Goal: Task Accomplishment & Management: Manage account settings

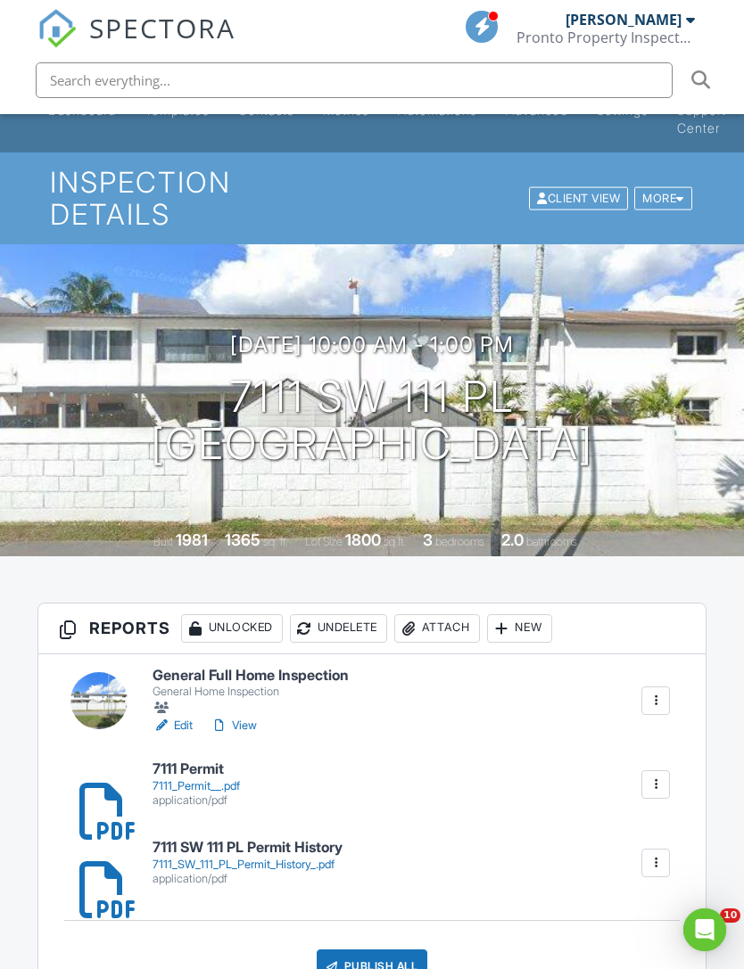
click at [96, 679] on div at bounding box center [98, 700] width 57 height 57
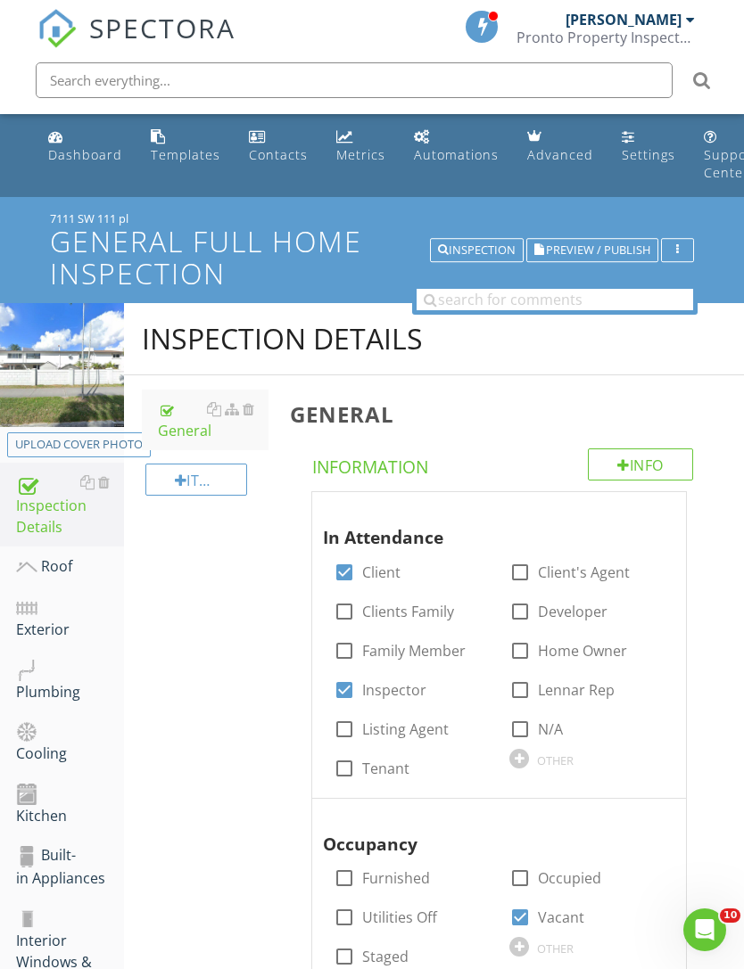
click at [95, 456] on button "Upload cover photo" at bounding box center [79, 444] width 144 height 25
click at [68, 440] on div "Upload cover photo" at bounding box center [79, 445] width 128 height 18
type input "C:\fakepath\IMG_7554.jpeg"
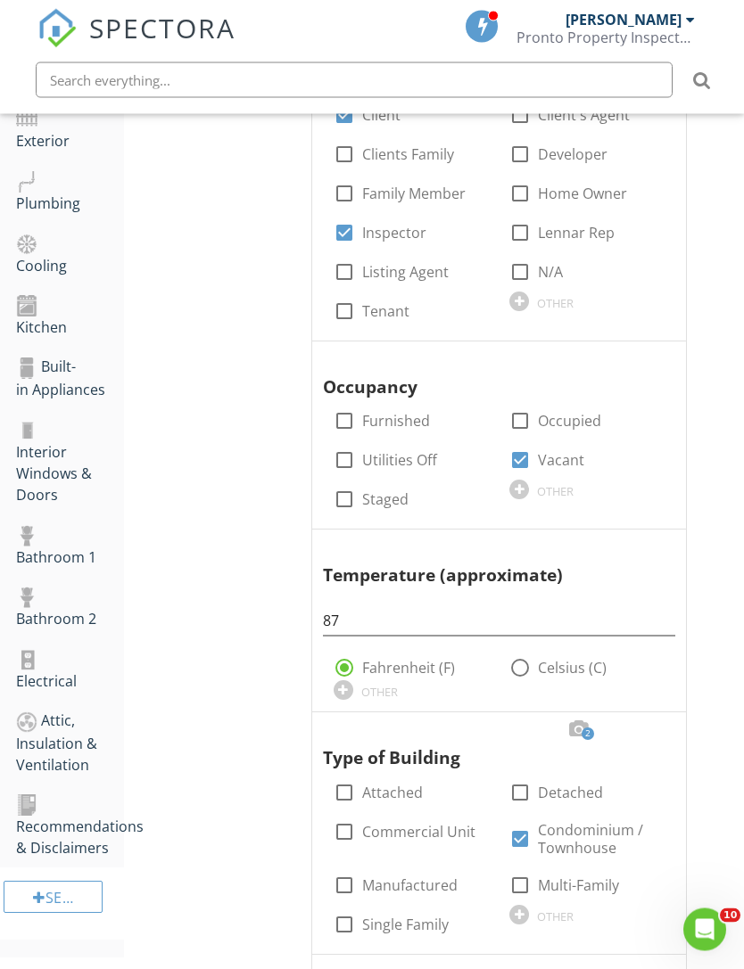
scroll to position [457, 0]
click at [62, 381] on div "Built-in Appliances" at bounding box center [70, 378] width 108 height 45
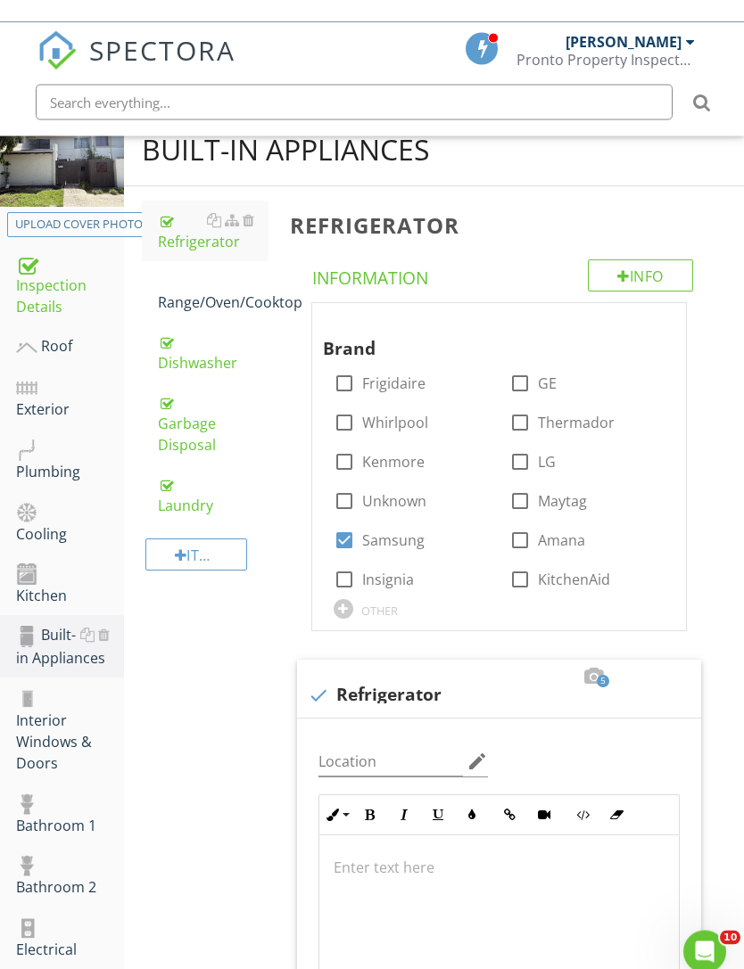
scroll to position [186, 0]
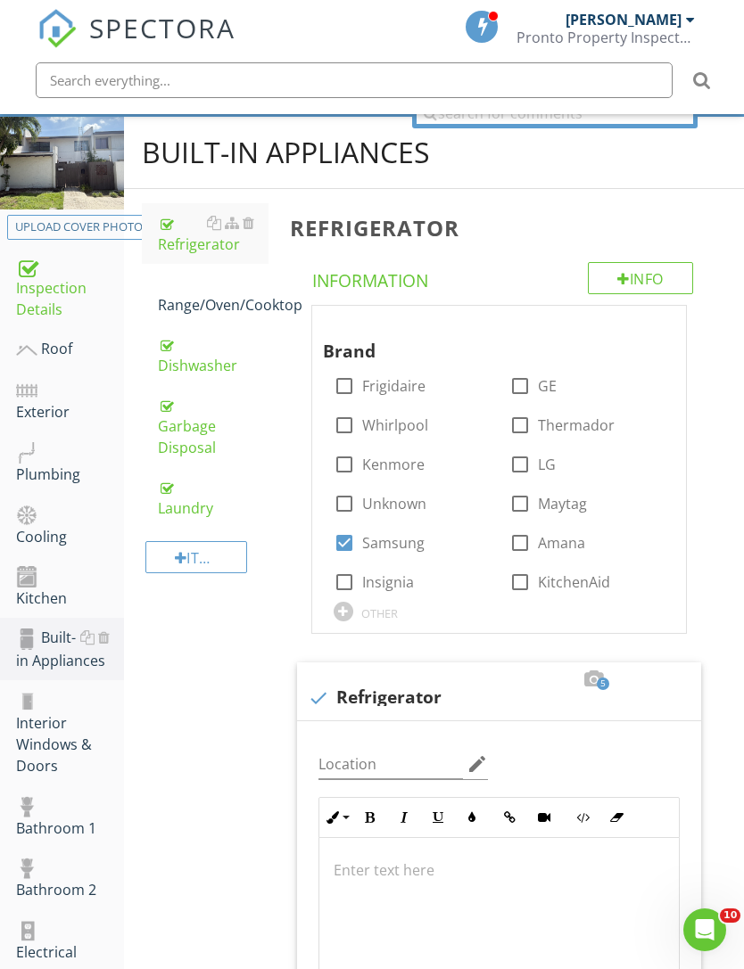
click at [170, 499] on div "Laundry" at bounding box center [213, 497] width 111 height 43
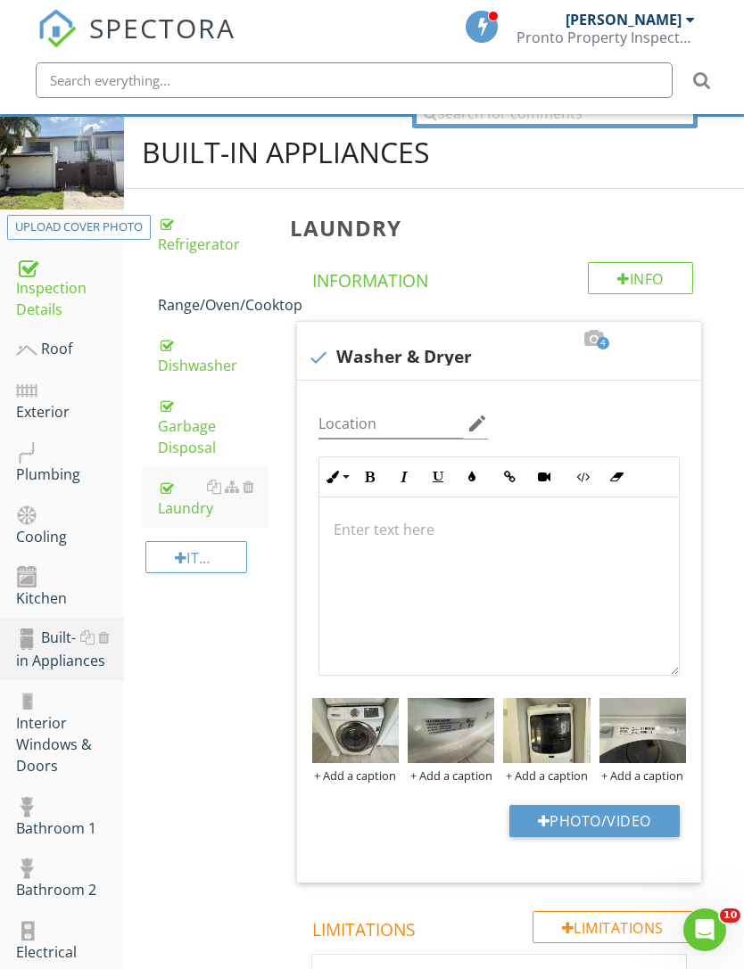
click at [549, 812] on button "Photo/Video" at bounding box center [594, 821] width 170 height 32
type input "C:\fakepath\IMG_7765.jpeg"
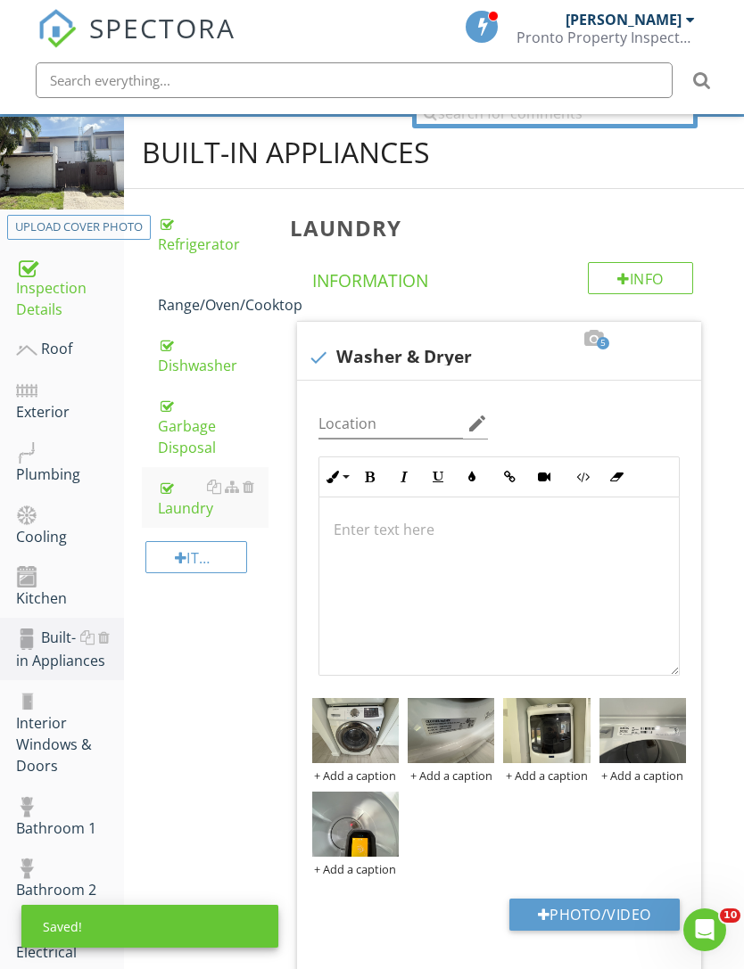
click at [374, 830] on img at bounding box center [355, 824] width 86 height 65
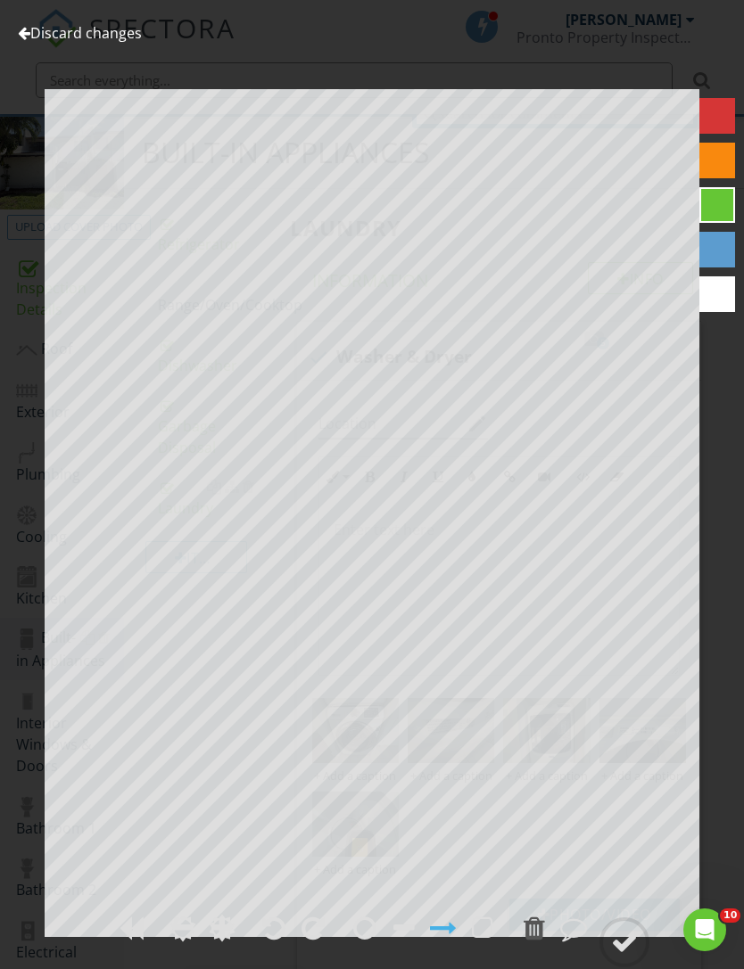
click at [25, 37] on div at bounding box center [24, 33] width 12 height 14
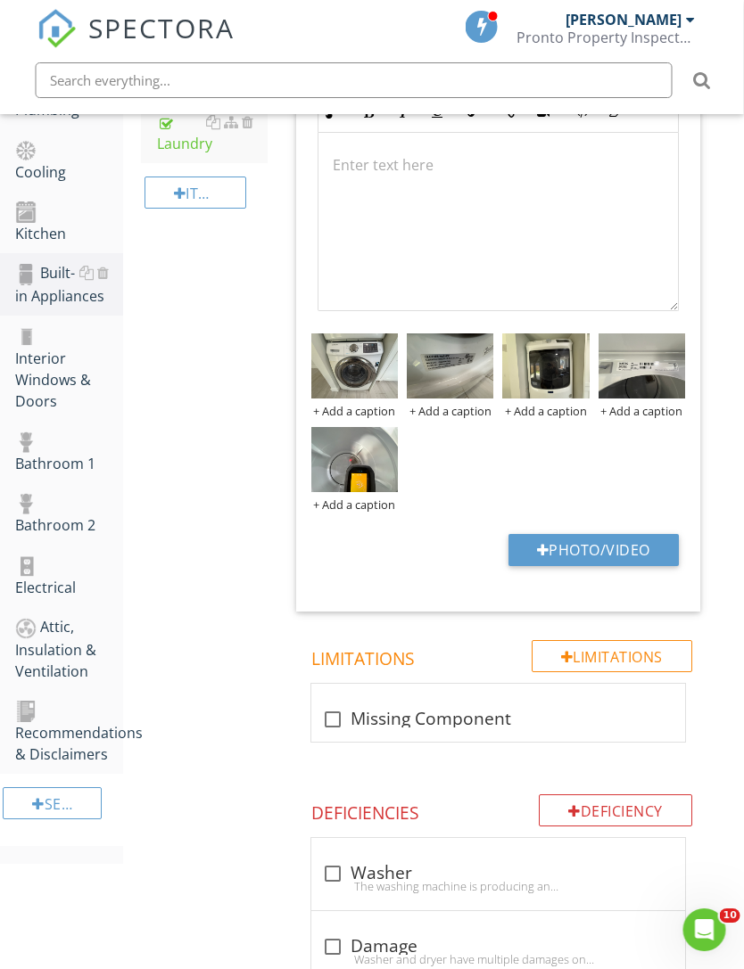
scroll to position [551, 1]
click at [39, 578] on div "Electrical" at bounding box center [69, 576] width 108 height 45
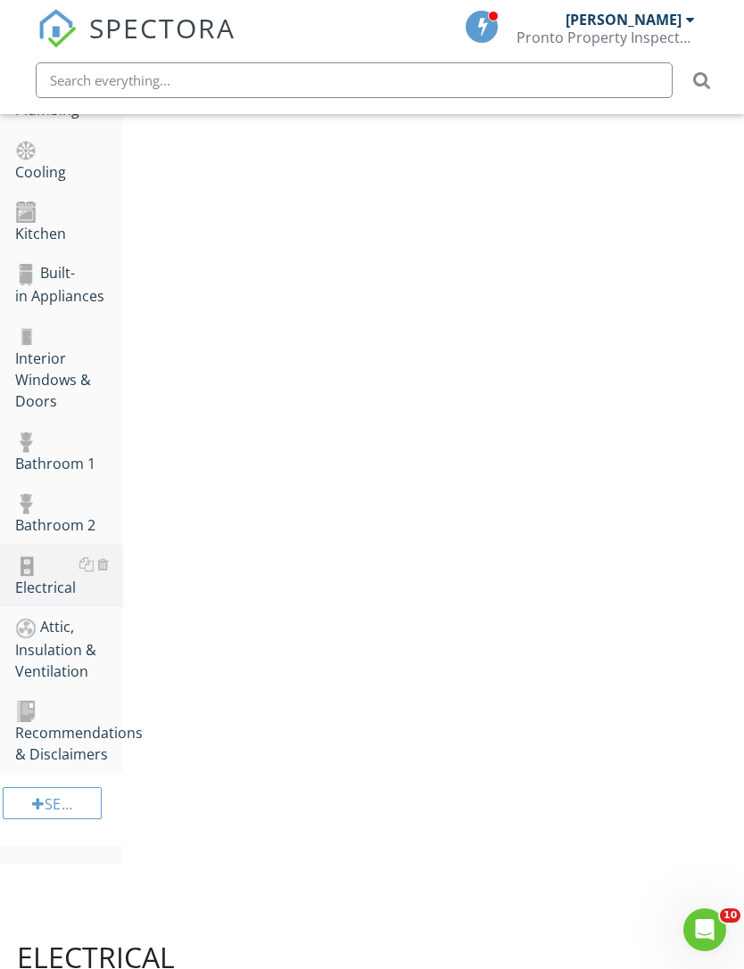
scroll to position [388, 1]
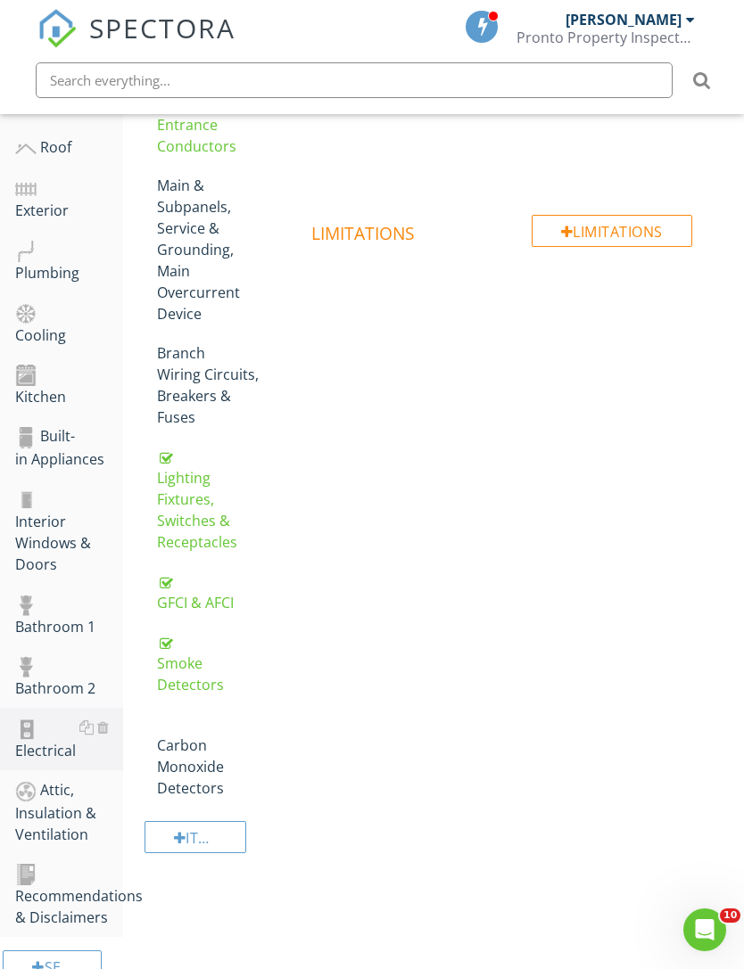
click at [186, 493] on div "Lighting Fixtures, Switches & Receptacles" at bounding box center [212, 499] width 111 height 107
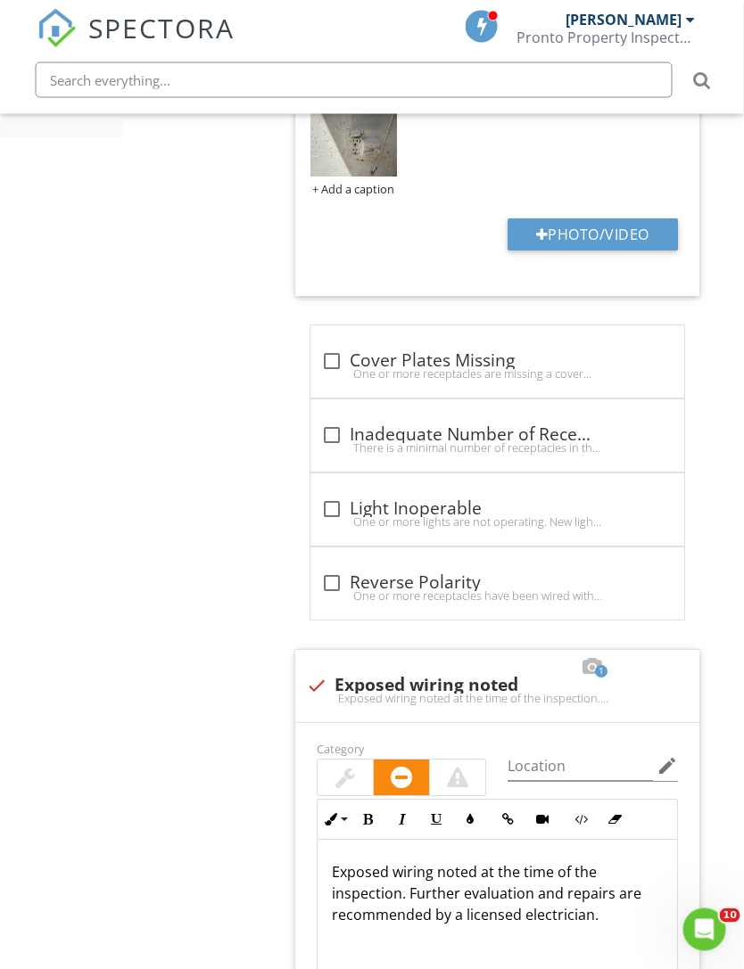
scroll to position [1278, 2]
click at [330, 494] on div at bounding box center [332, 509] width 30 height 30
checkbox input "true"
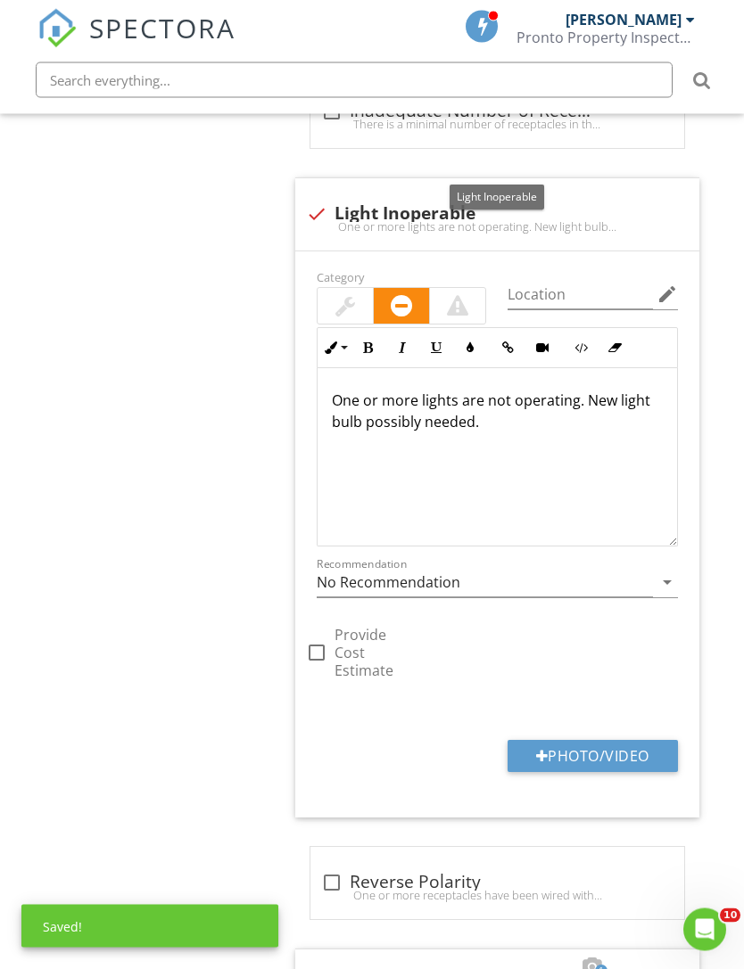
scroll to position [1644, 2]
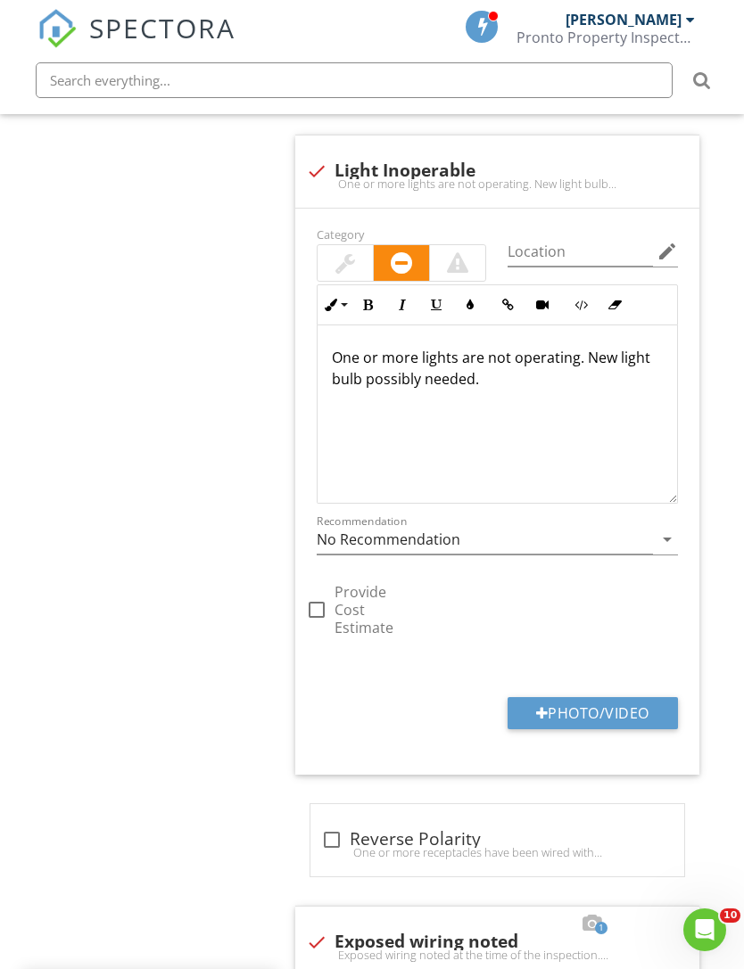
click at [529, 697] on button "Photo/Video" at bounding box center [592, 713] width 170 height 32
type input "C:\fakepath\IMG_7579.jpeg"
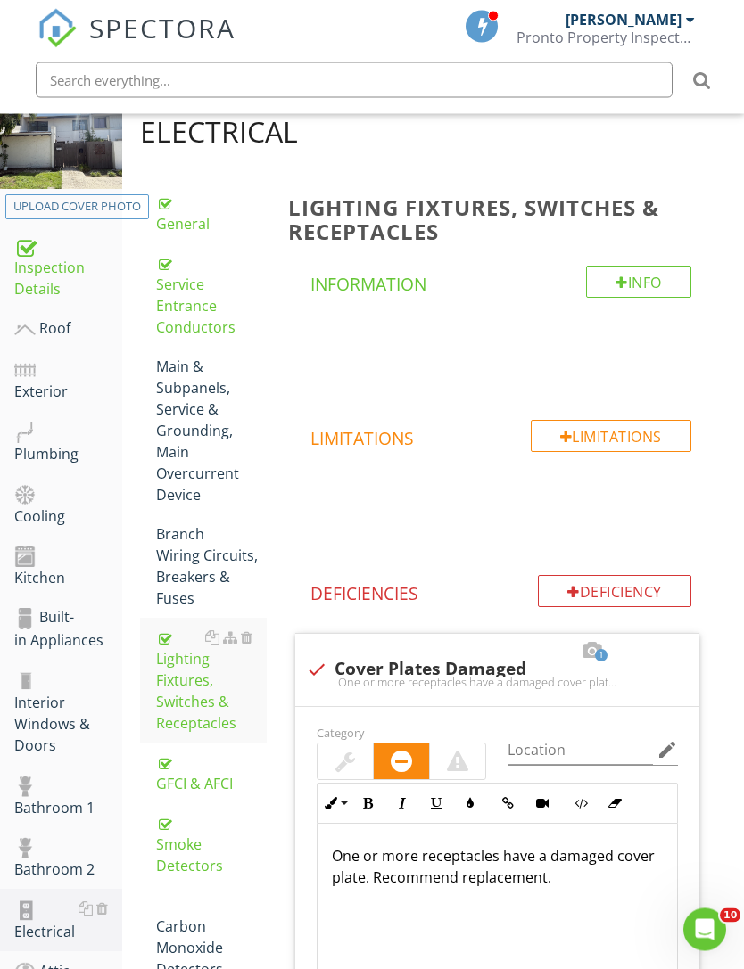
scroll to position [0, 2]
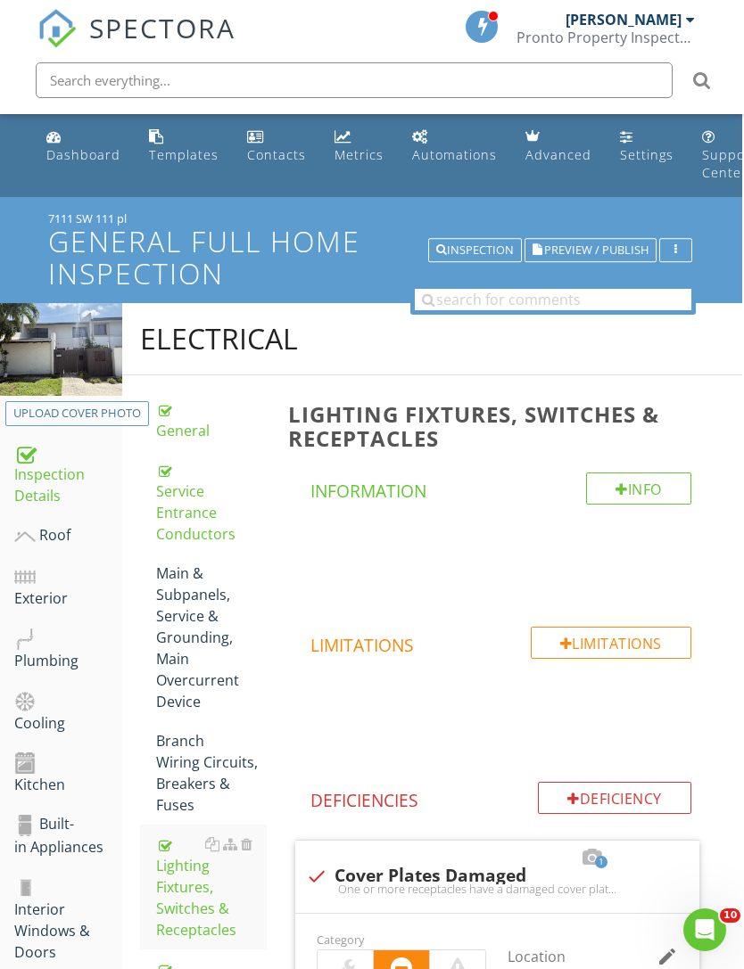
click at [596, 253] on span "Preview / Publish" at bounding box center [596, 250] width 104 height 12
click at [266, 243] on h1 "General Full Home Inspection" at bounding box center [370, 257] width 644 height 62
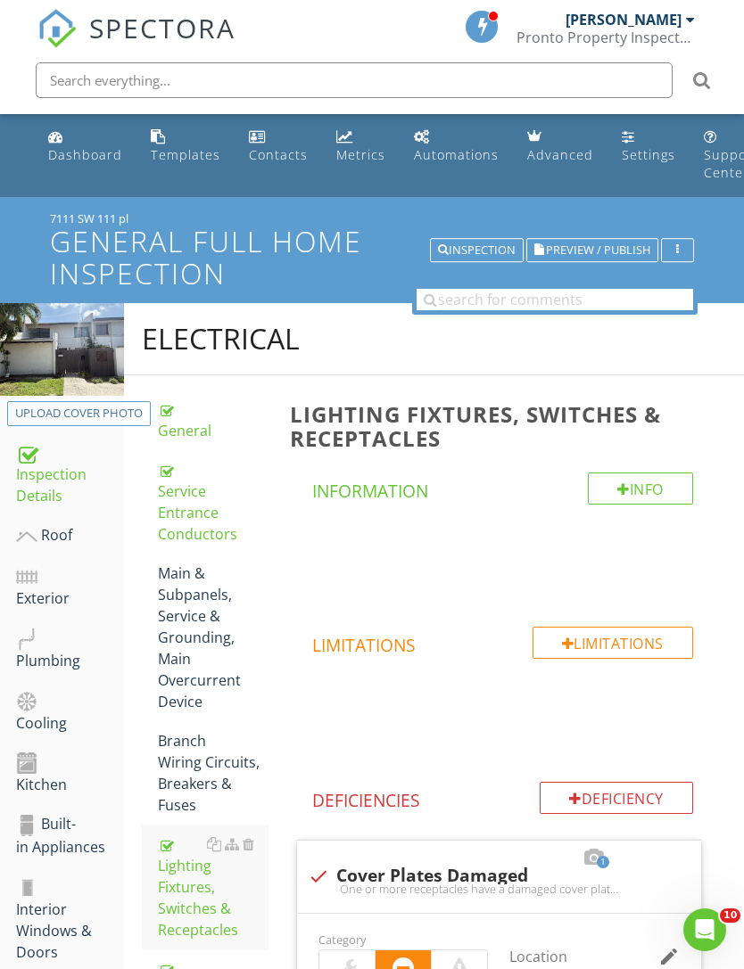
scroll to position [0, 0]
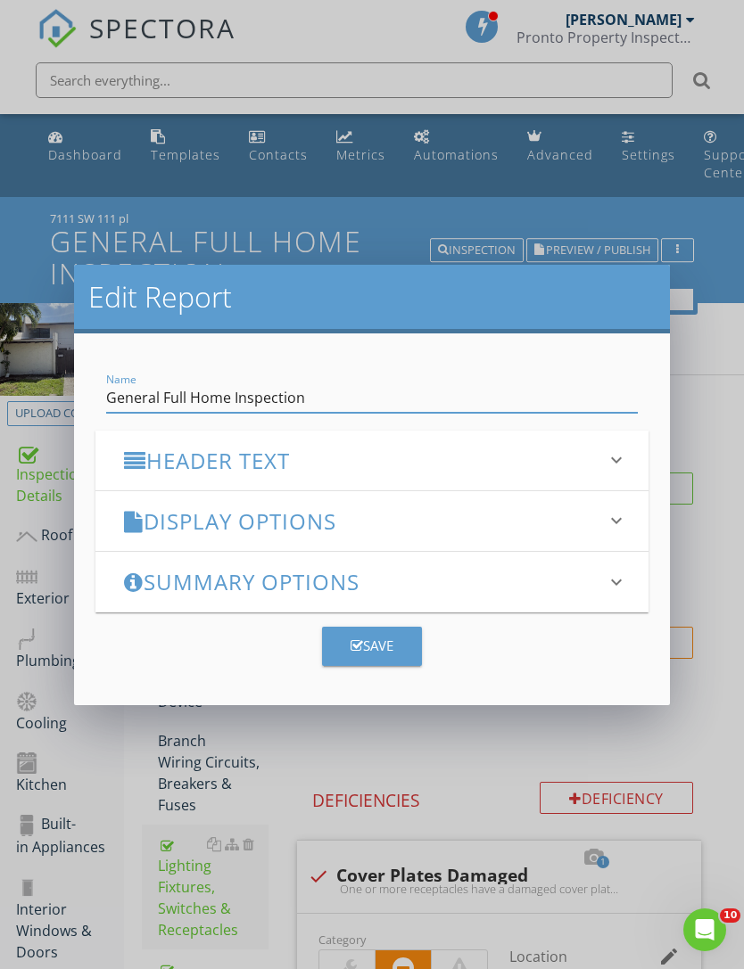
click at [358, 522] on h3 "Display Options" at bounding box center [360, 521] width 473 height 24
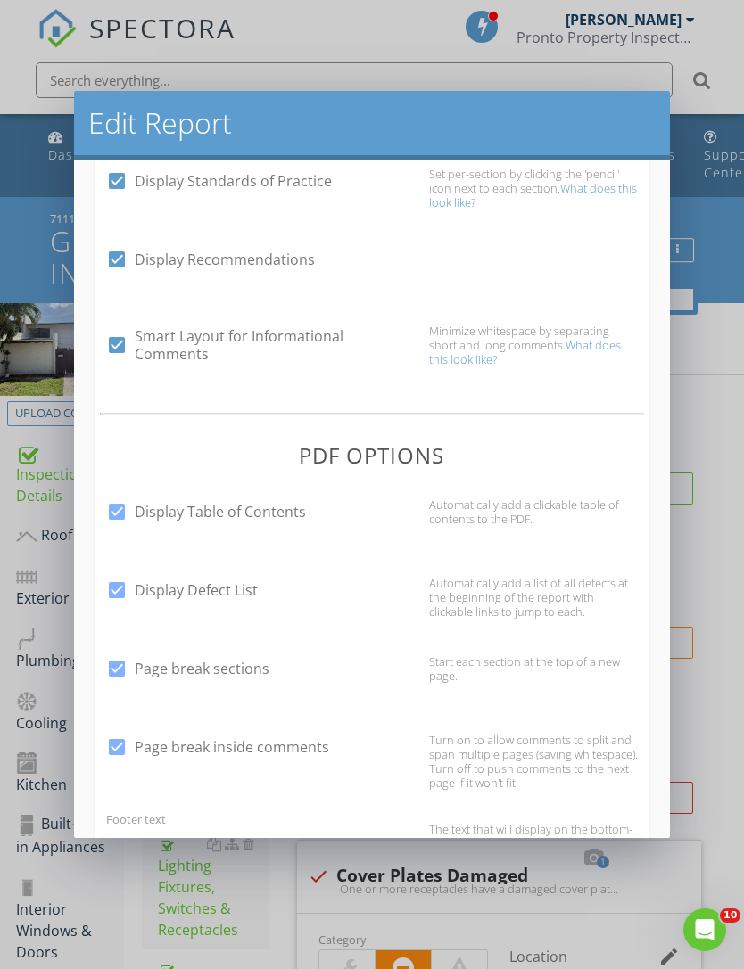
scroll to position [541, 0]
click at [108, 678] on div at bounding box center [117, 667] width 30 height 30
checkbox input "false"
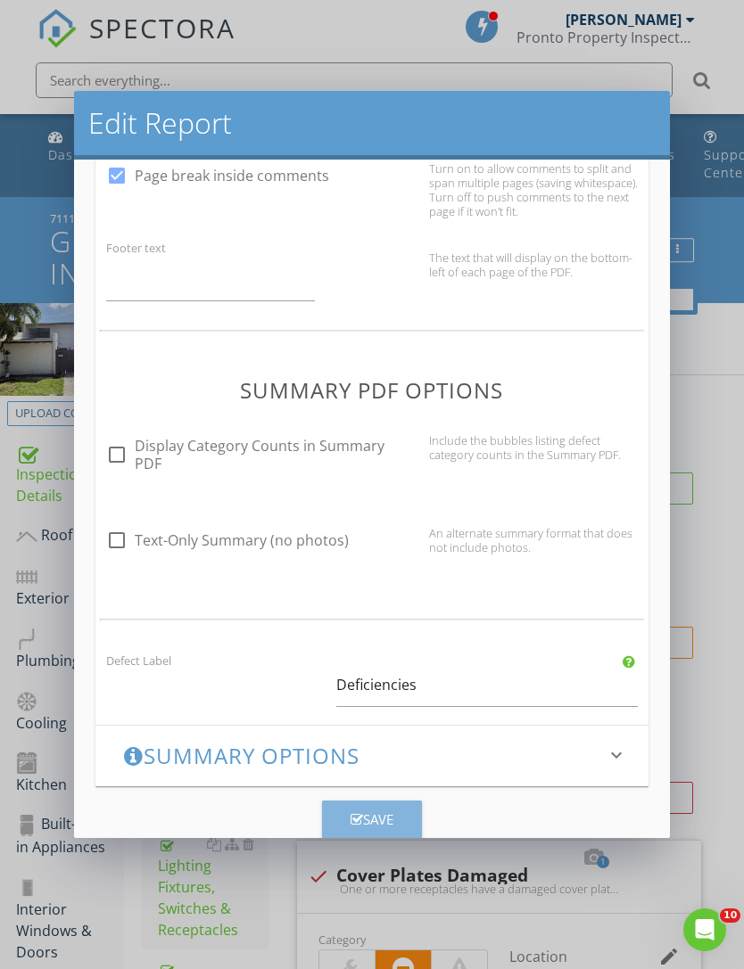
scroll to position [1110, 0]
click at [371, 819] on div "Save" at bounding box center [371, 820] width 43 height 21
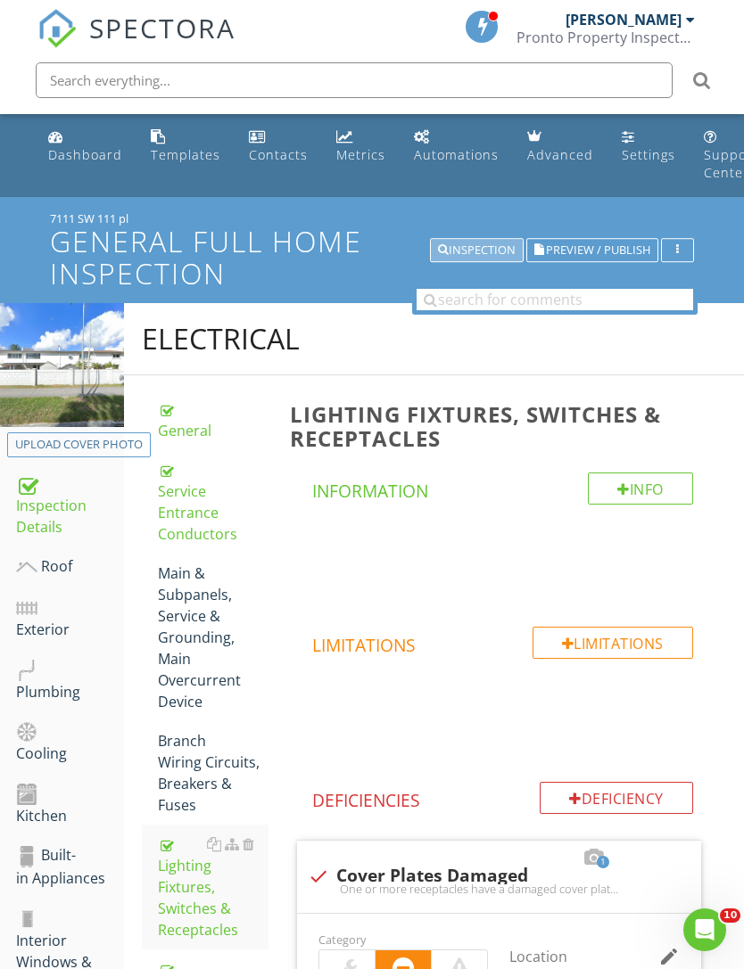
click at [469, 251] on div "Inspection" at bounding box center [477, 250] width 78 height 12
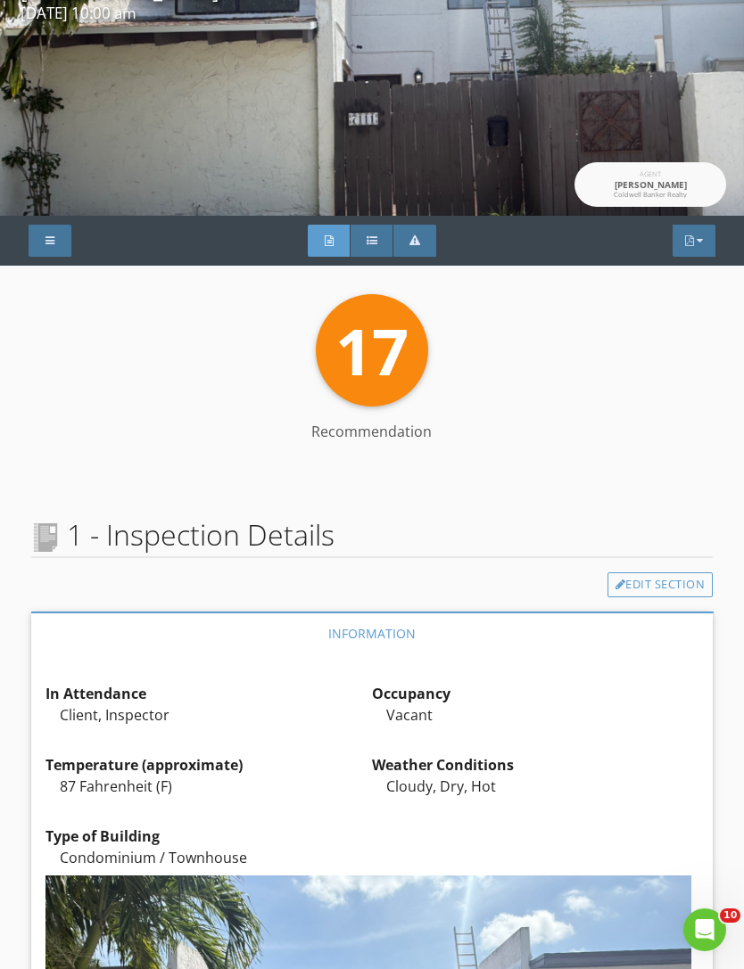
click at [705, 243] on div "PDF" at bounding box center [693, 241] width 43 height 32
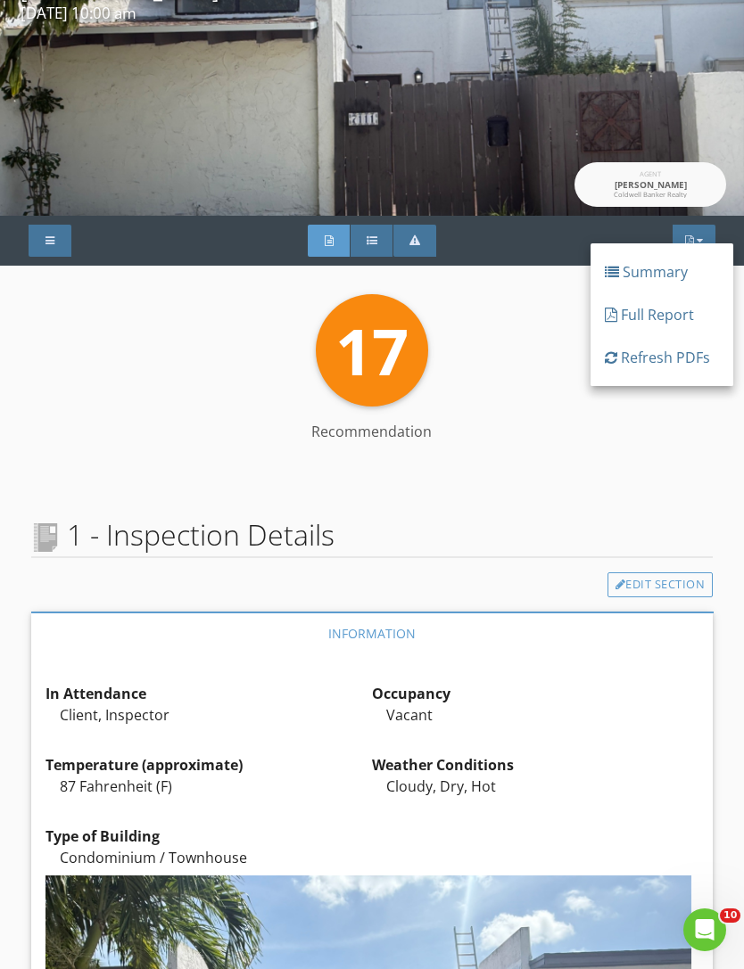
click at [668, 312] on div "Full Report" at bounding box center [662, 314] width 114 height 21
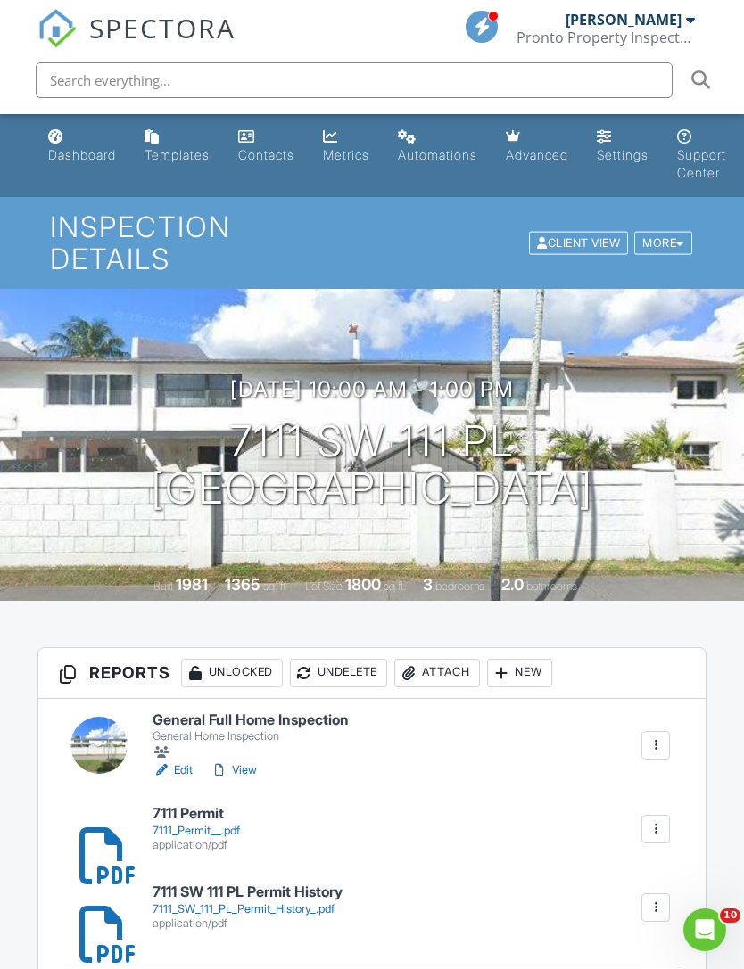
click at [110, 717] on div at bounding box center [98, 745] width 57 height 57
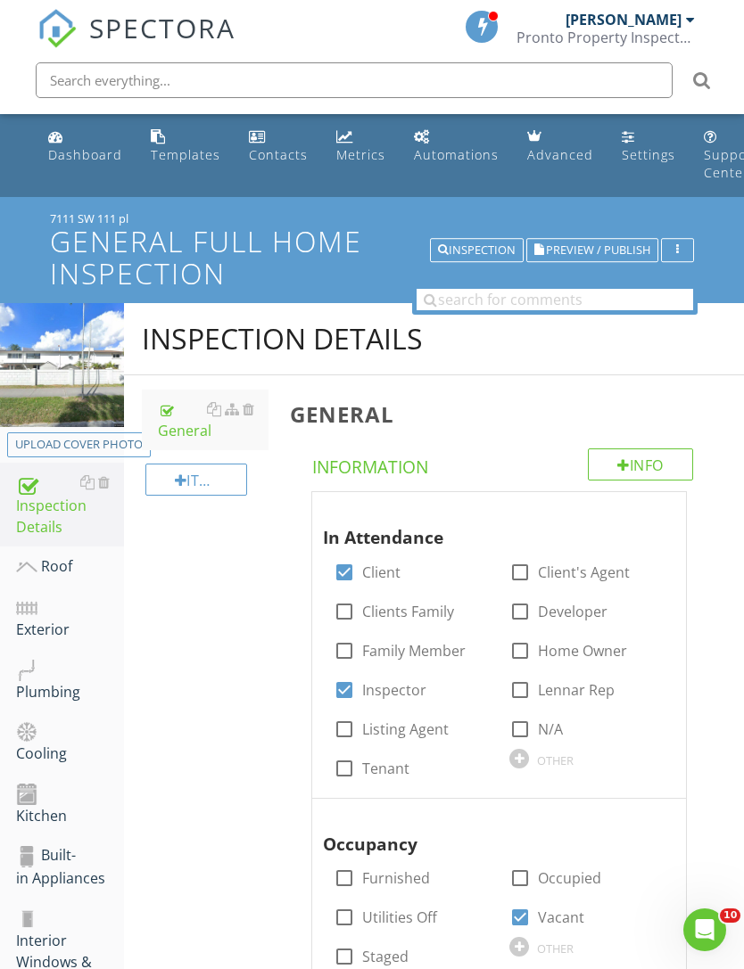
click at [105, 441] on div "Upload cover photo" at bounding box center [79, 445] width 128 height 18
type input "C:\fakepath\IMG_7554.jpeg"
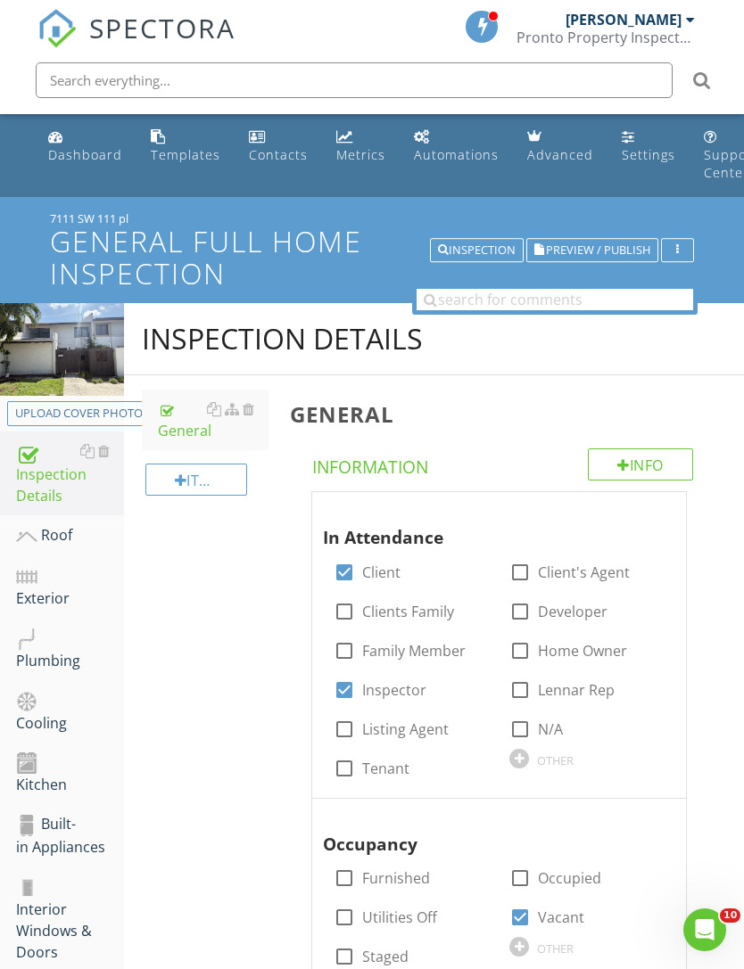
click at [462, 258] on button "Inspection" at bounding box center [477, 250] width 94 height 25
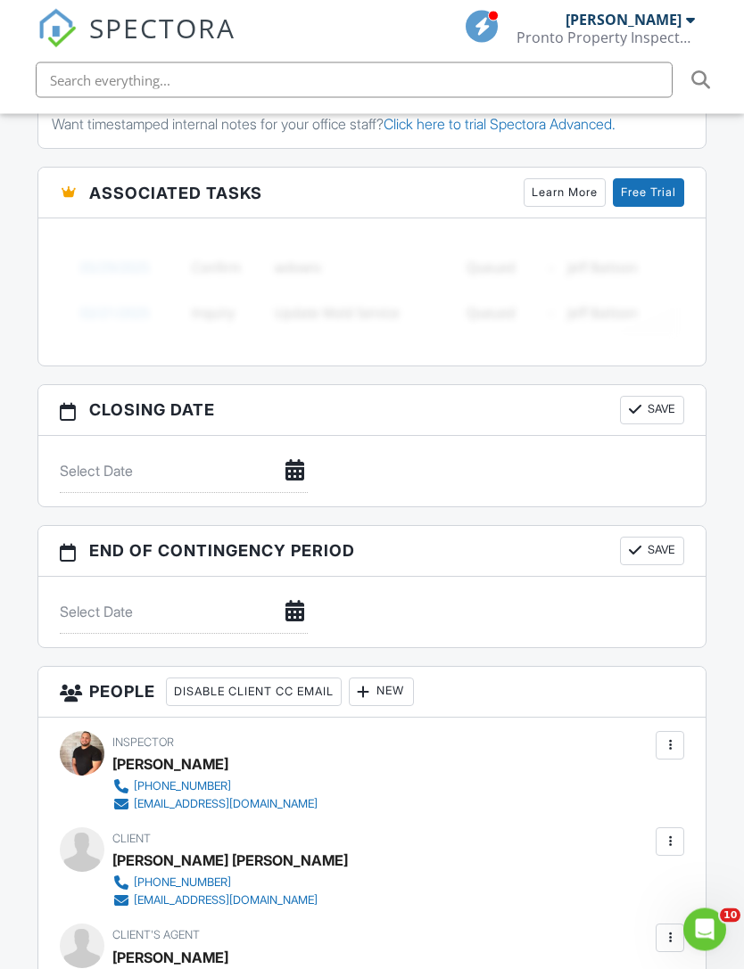
click at [677, 737] on div at bounding box center [670, 746] width 18 height 18
click at [589, 777] on li "Make Visible" at bounding box center [594, 799] width 157 height 45
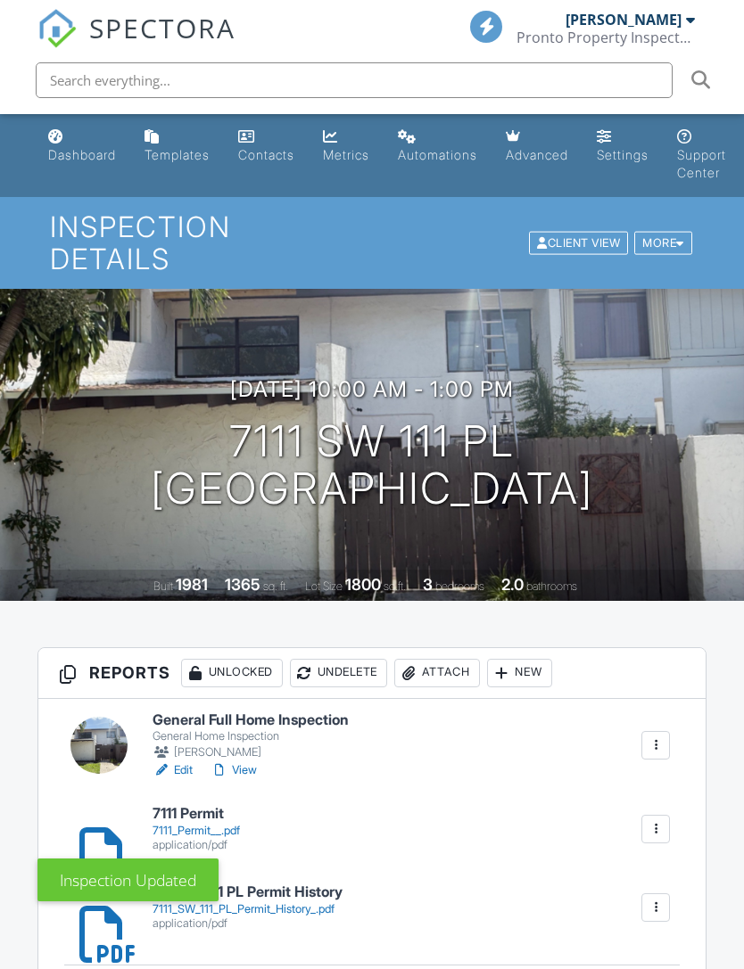
click at [243, 761] on link "View" at bounding box center [233, 770] width 46 height 18
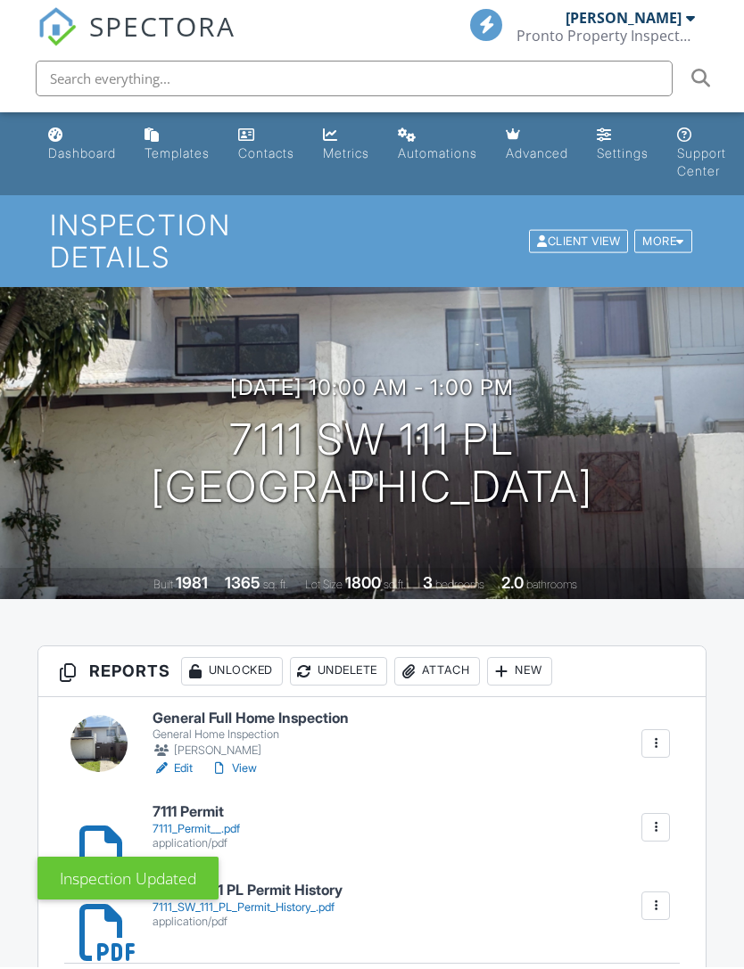
scroll to position [394, 0]
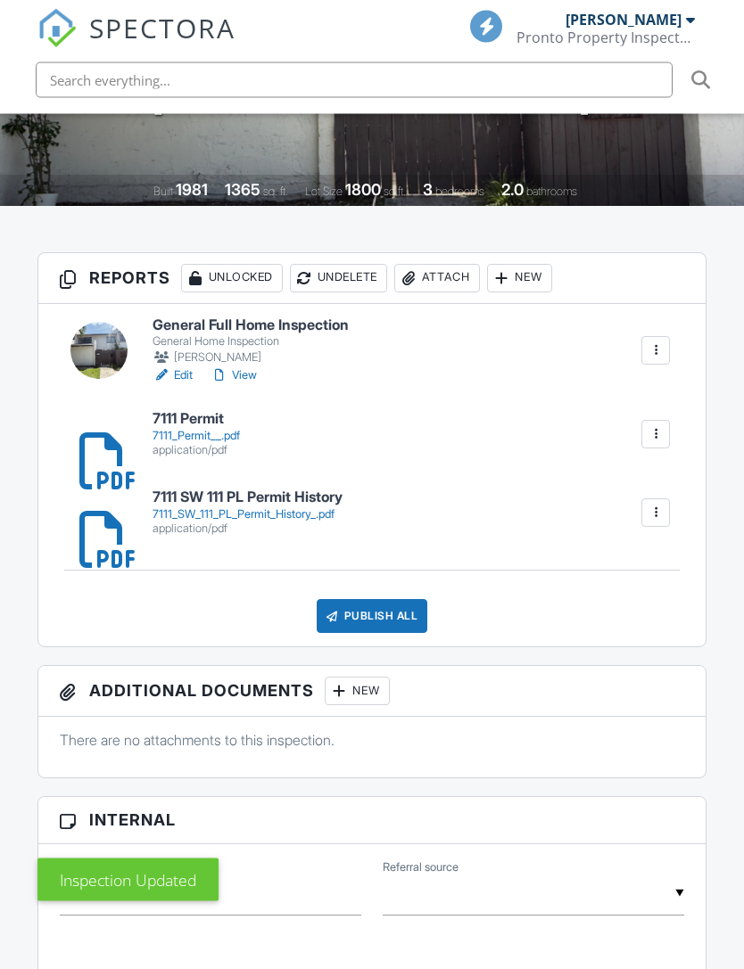
click at [181, 367] on link "Edit" at bounding box center [172, 376] width 40 height 18
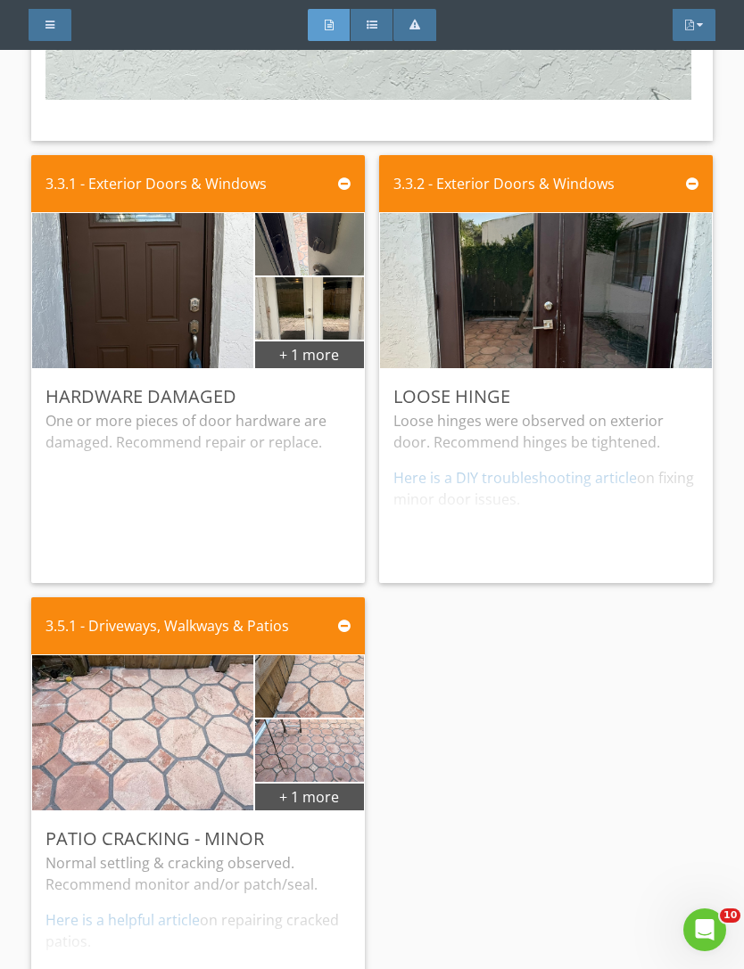
scroll to position [15254, 0]
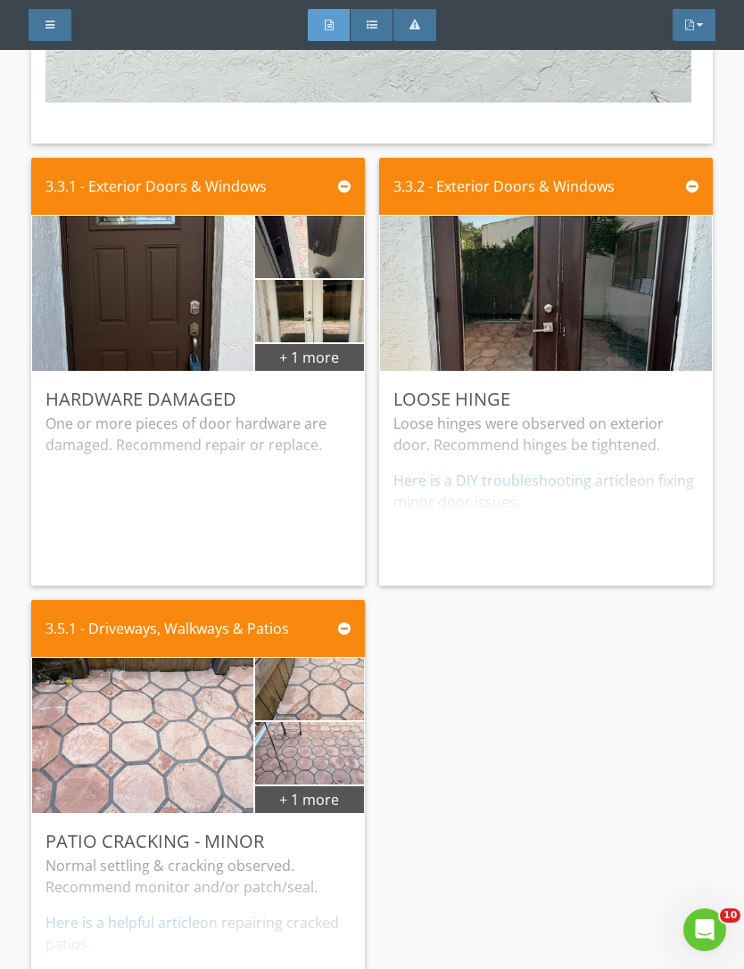
click at [537, 460] on div "Loose hinges were observed on exterior door. Recommend hinges be tightened. Her…" at bounding box center [545, 492] width 305 height 159
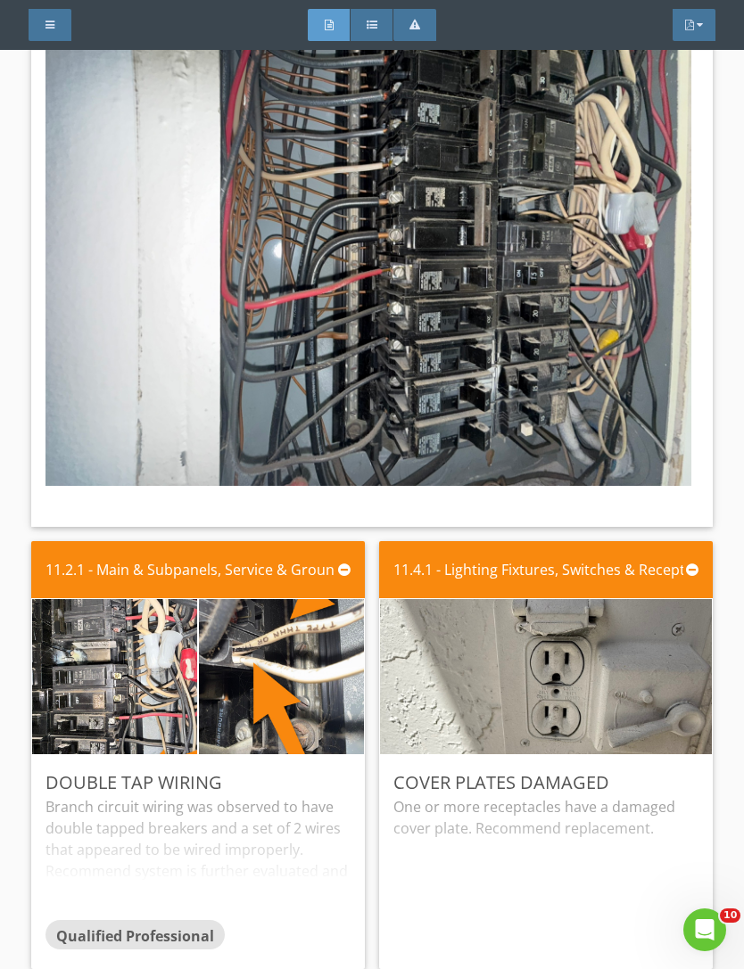
scroll to position [65531, 0]
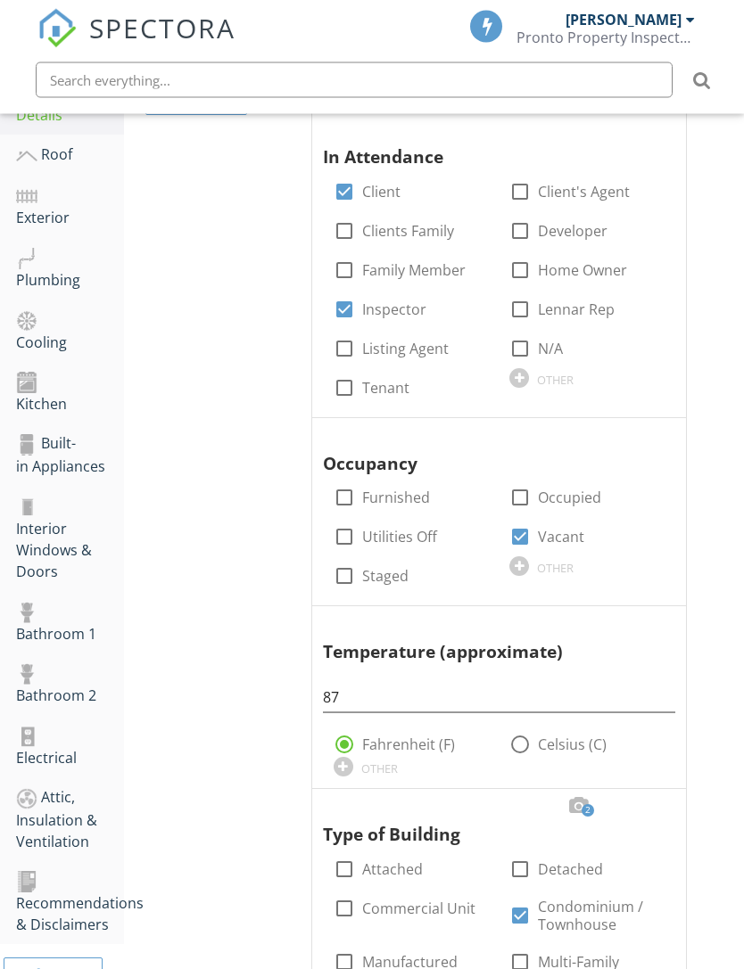
scroll to position [381, 0]
click at [32, 551] on div "Interior Windows & Doors" at bounding box center [70, 538] width 108 height 87
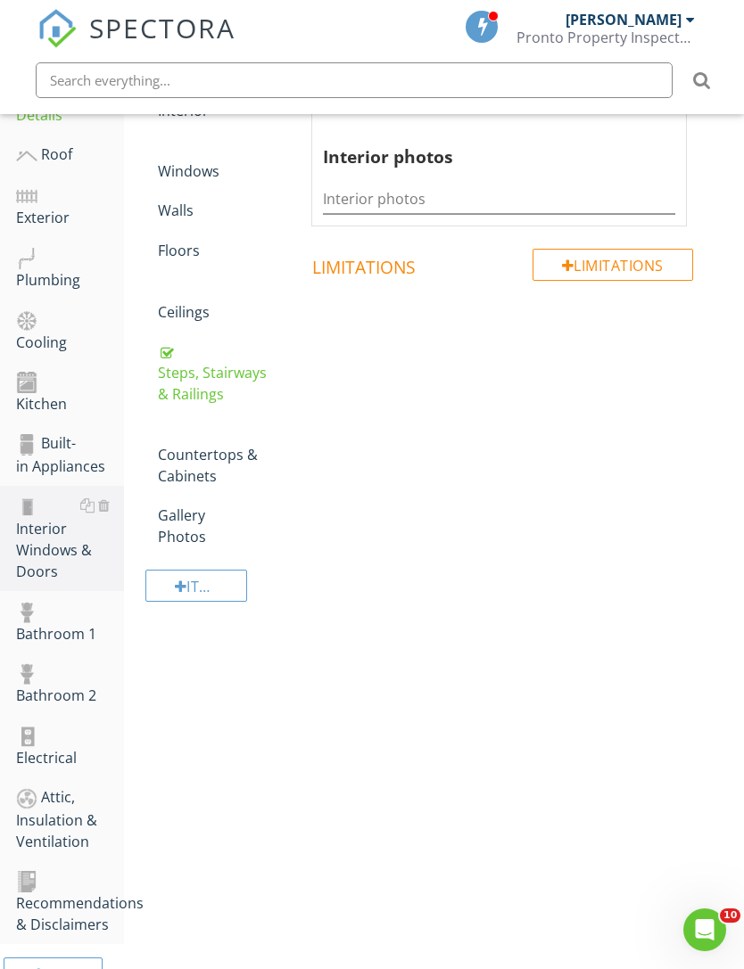
click at [174, 251] on div "Floors" at bounding box center [213, 250] width 111 height 21
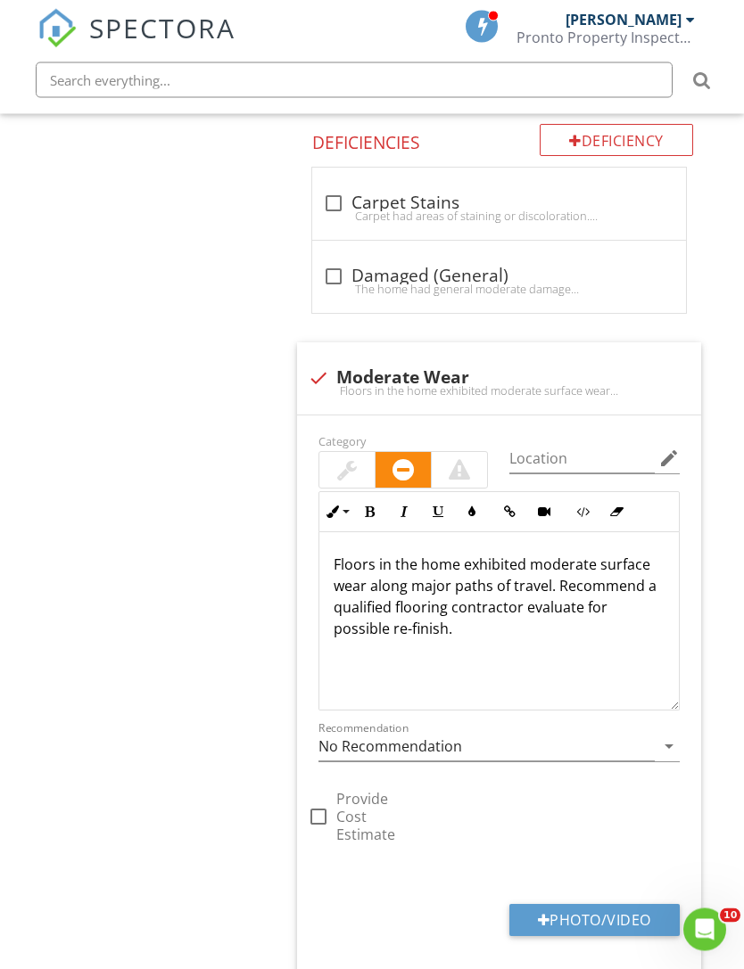
scroll to position [1781, 0]
click at [323, 363] on div at bounding box center [318, 378] width 30 height 30
checkbox input "true"
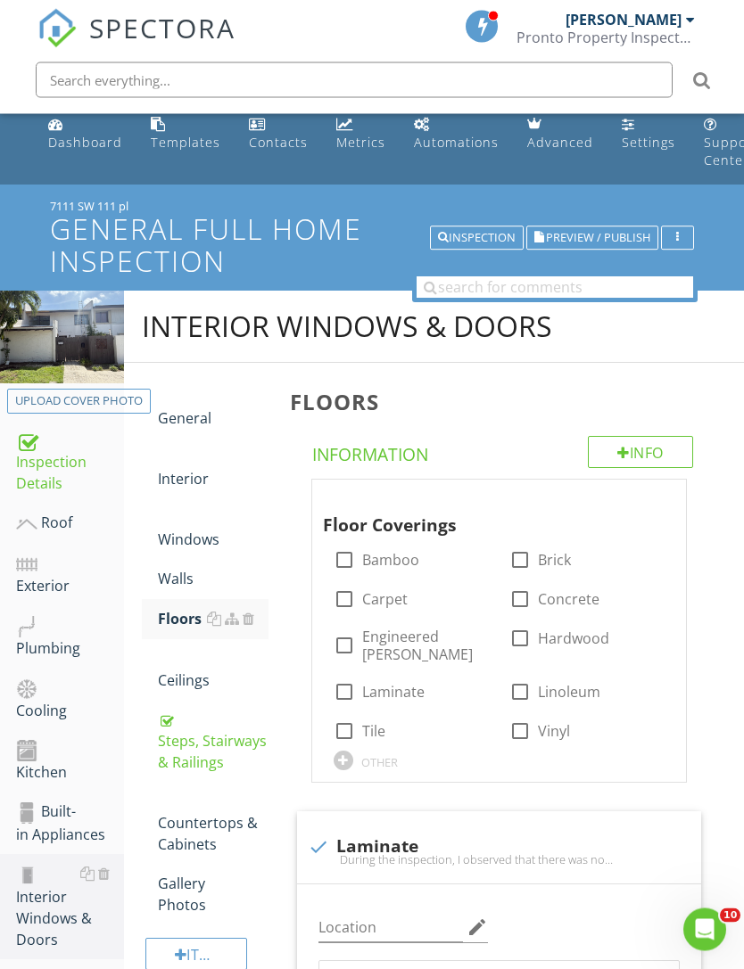
scroll to position [0, 0]
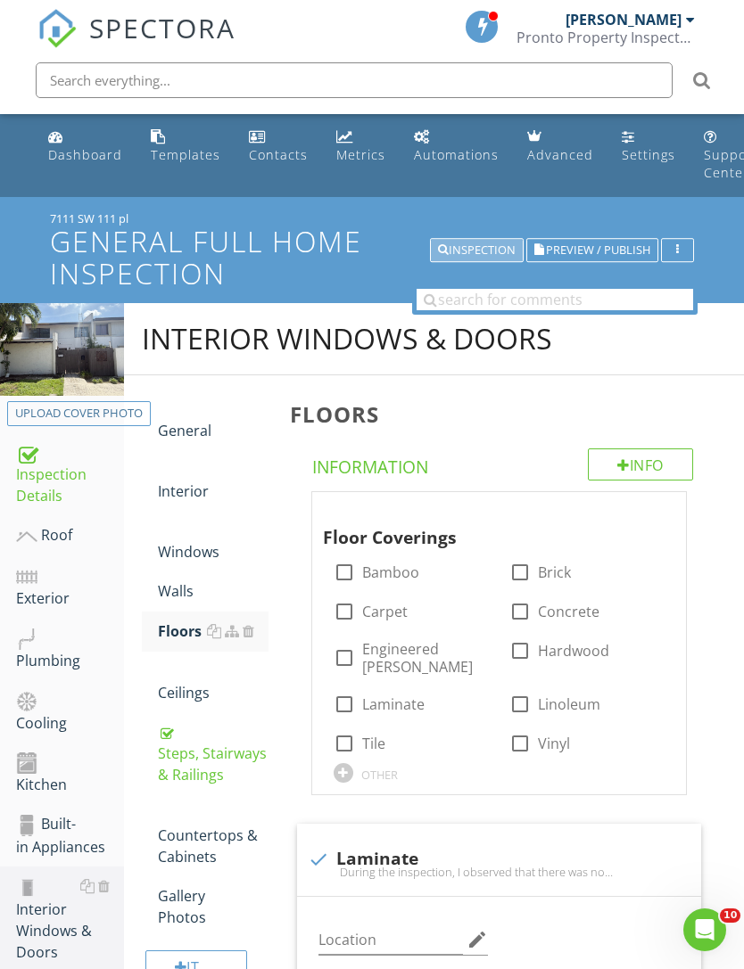
click at [470, 247] on div "Inspection" at bounding box center [477, 250] width 78 height 12
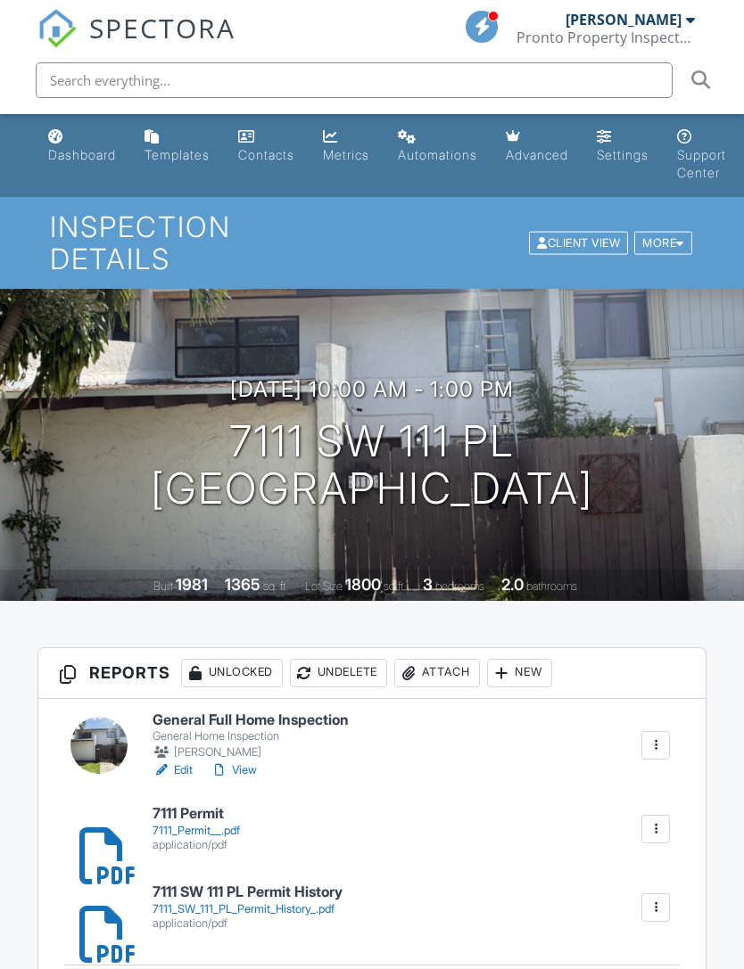
scroll to position [439, 0]
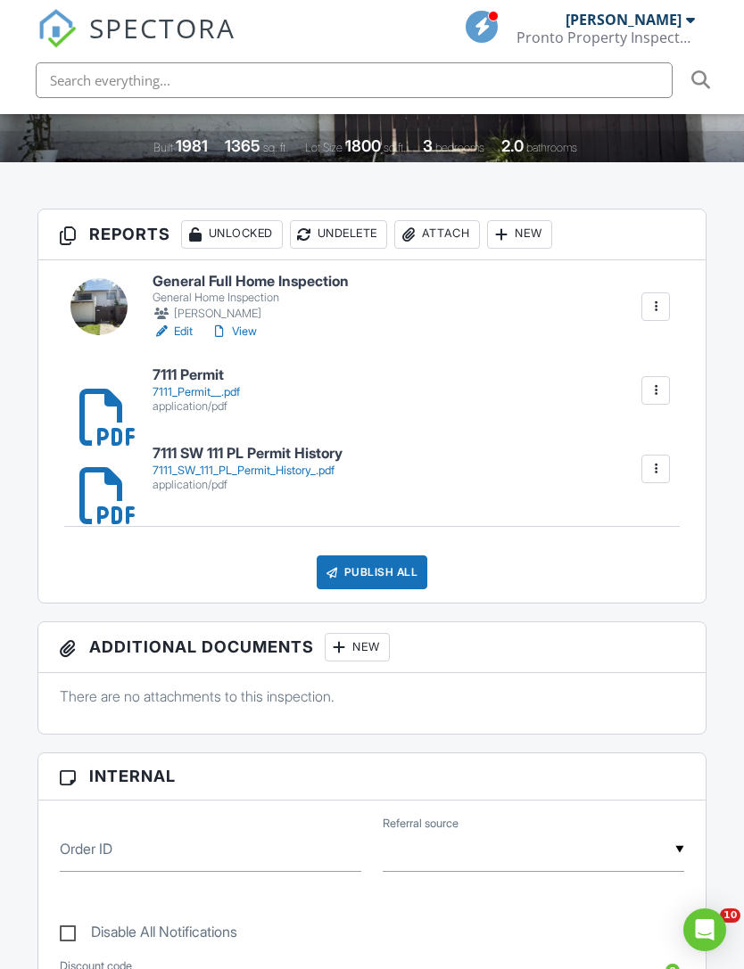
click at [371, 555] on div "Publish All" at bounding box center [372, 572] width 111 height 34
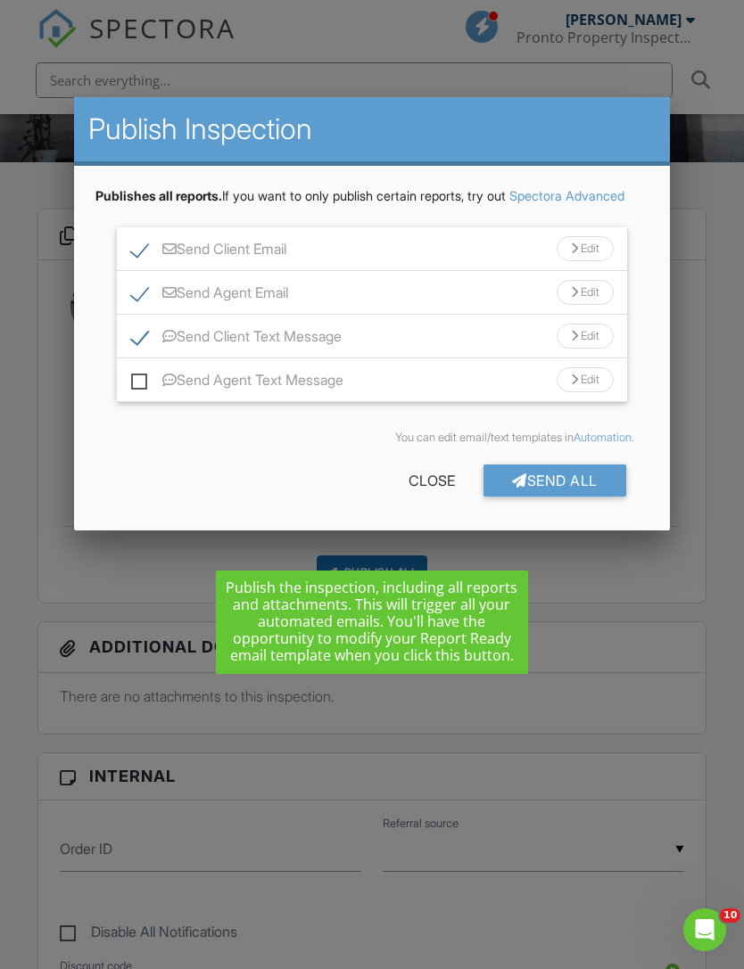
click at [145, 350] on label "Send Client Text Message" at bounding box center [236, 339] width 210 height 22
checkbox input "false"
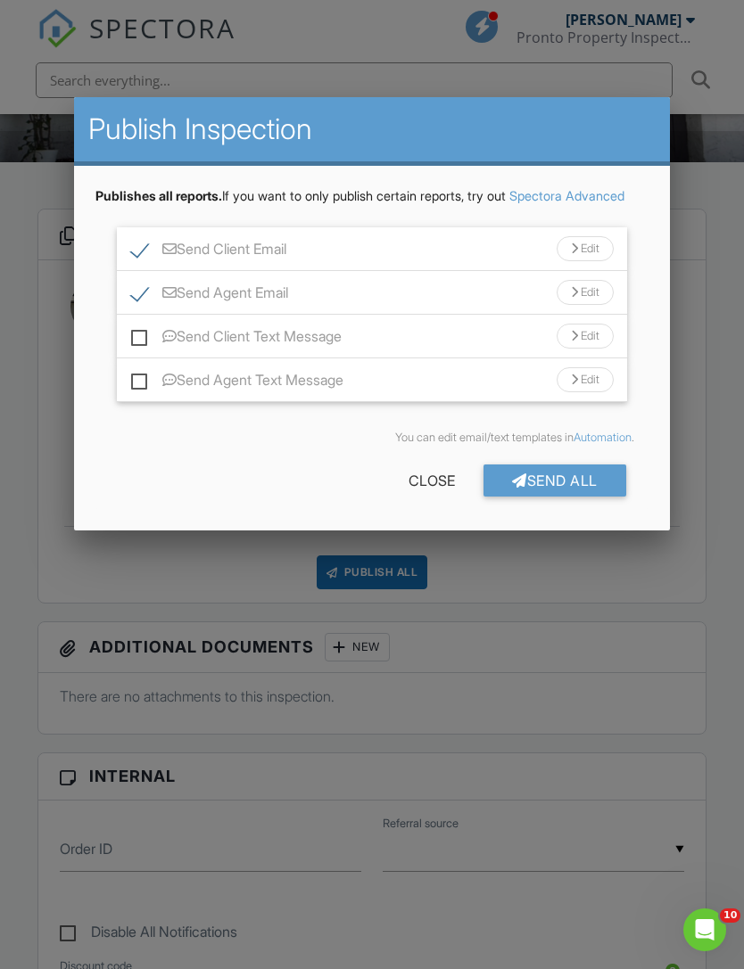
click at [559, 497] on div "Send All" at bounding box center [554, 481] width 143 height 32
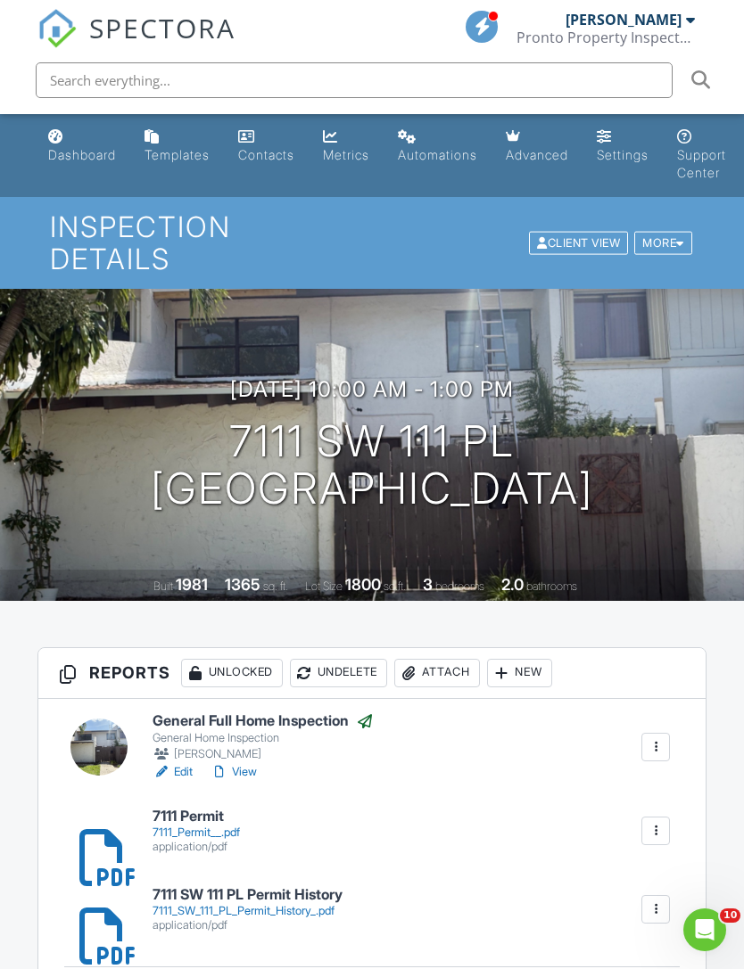
click at [674, 23] on div "[PERSON_NAME]" at bounding box center [623, 20] width 116 height 18
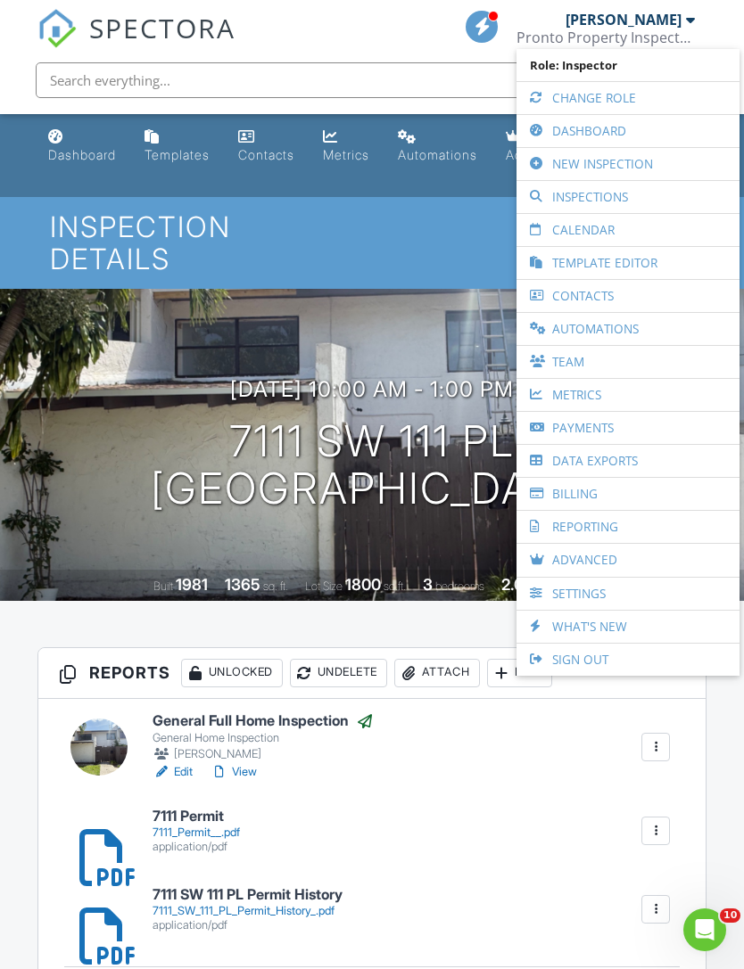
click at [583, 126] on link "Dashboard" at bounding box center [627, 131] width 205 height 32
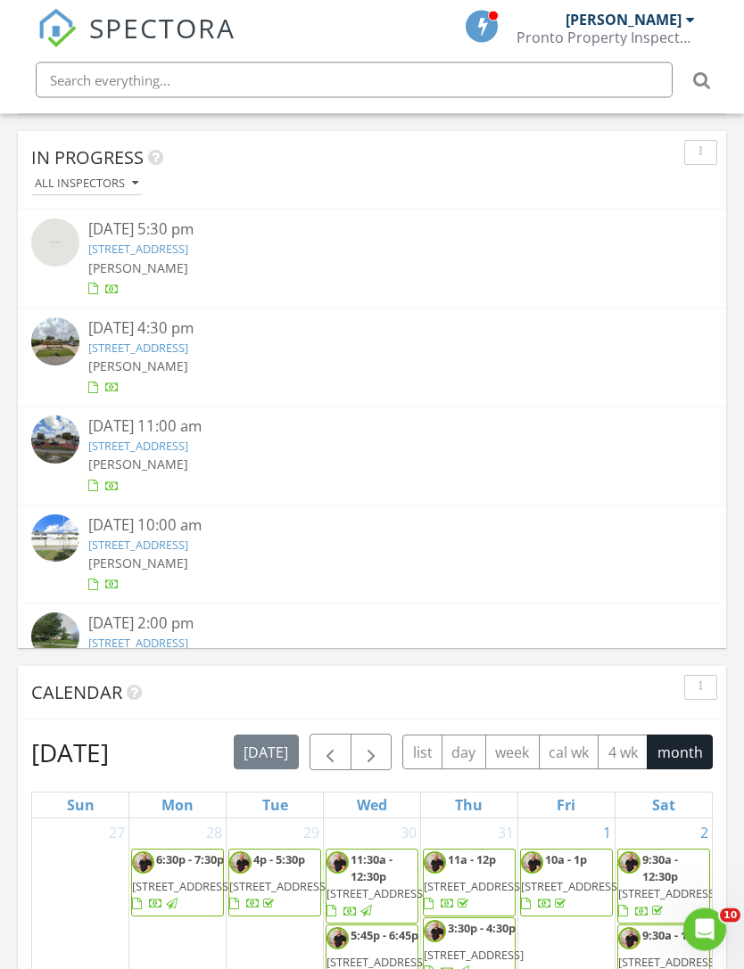
click at [188, 350] on link "[STREET_ADDRESS]" at bounding box center [138, 349] width 100 height 16
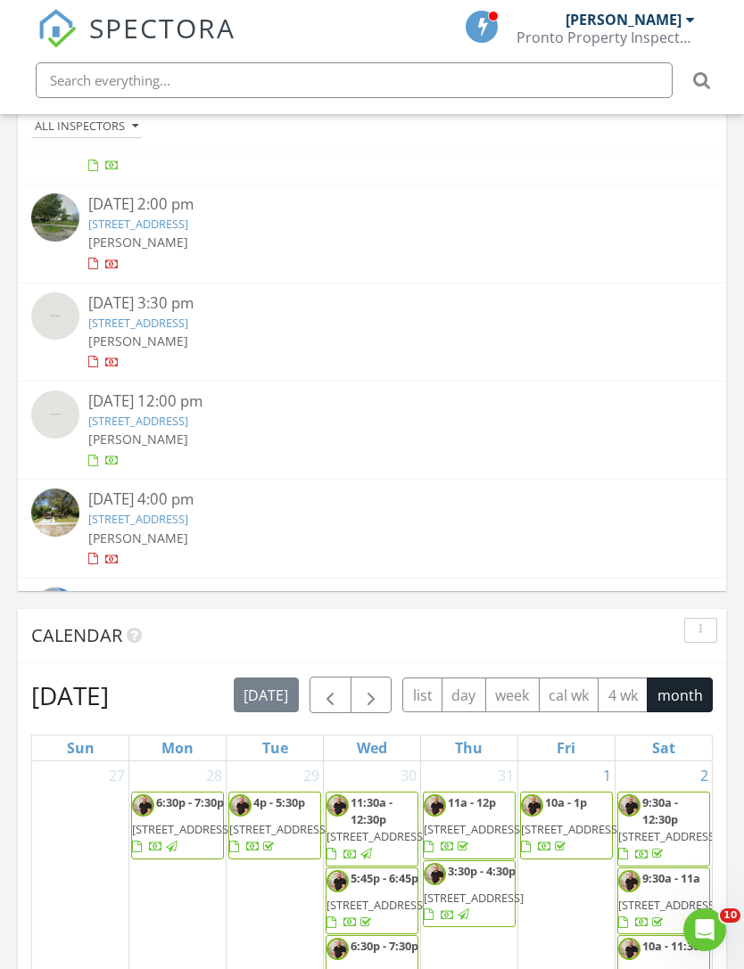
scroll to position [360, 0]
click at [143, 317] on link "[STREET_ADDRESS]" at bounding box center [138, 325] width 100 height 16
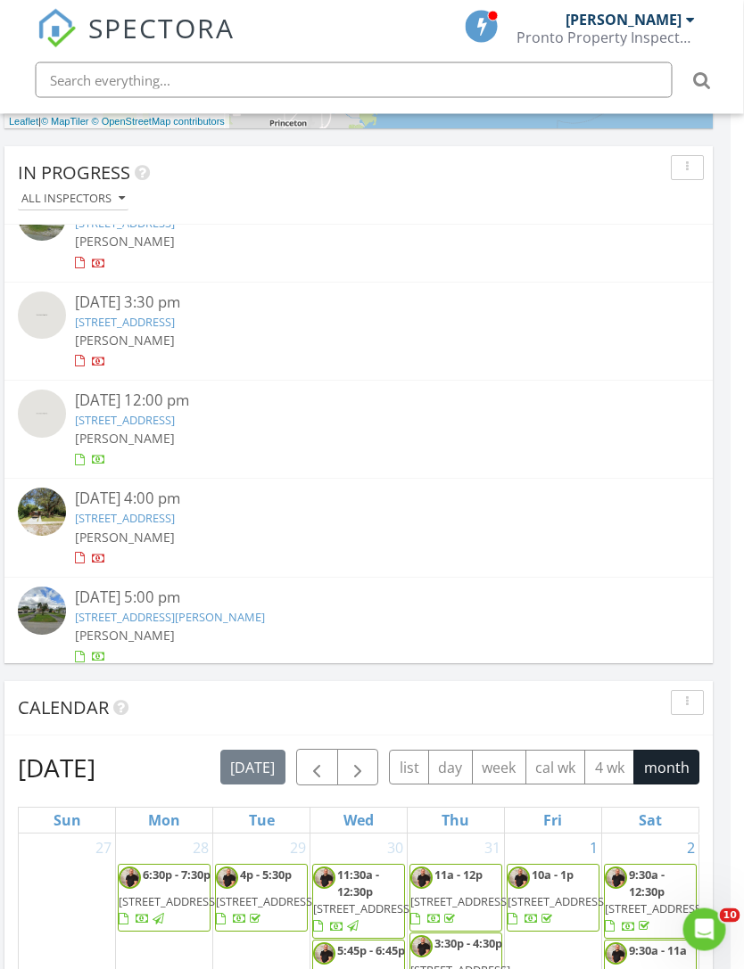
scroll to position [1265, 12]
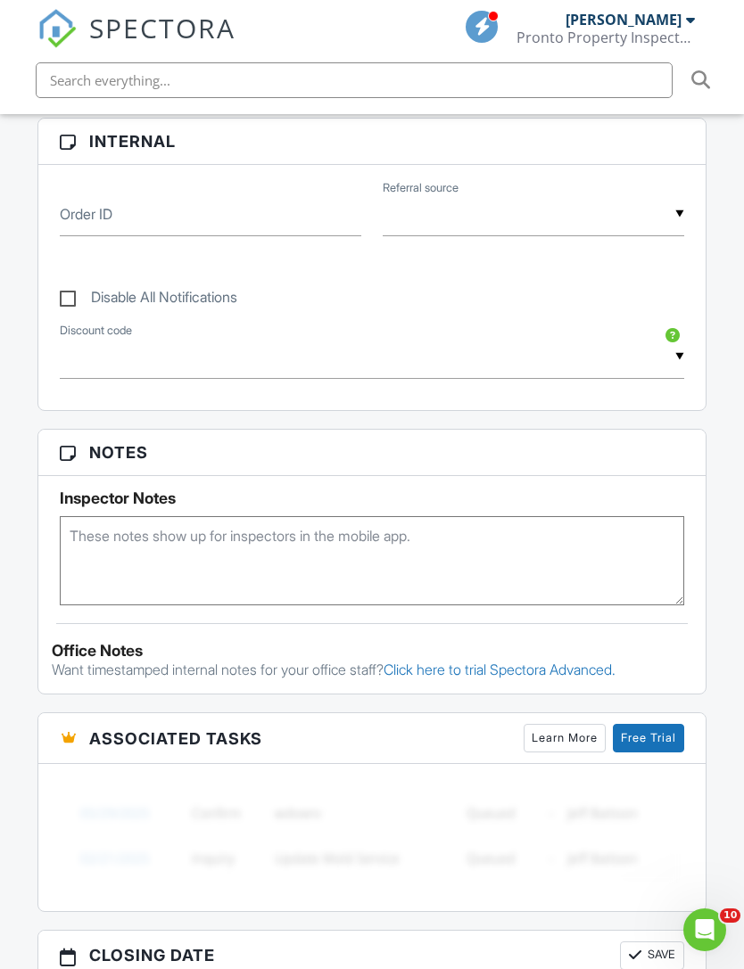
scroll to position [948, 0]
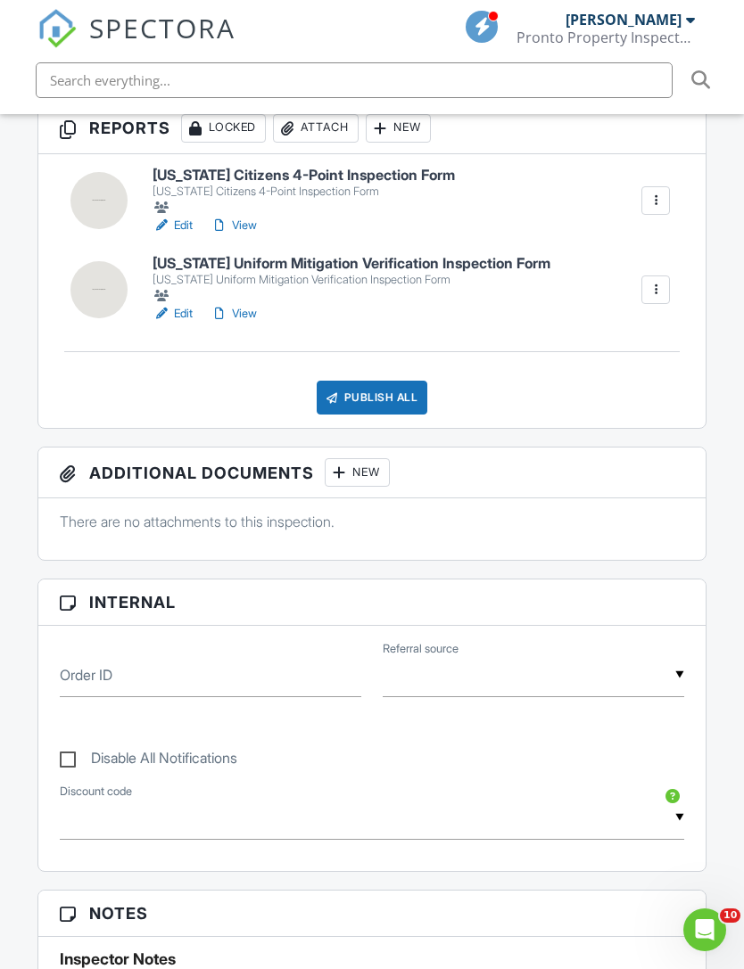
scroll to position [511, 0]
